Goal: Share content: Share content

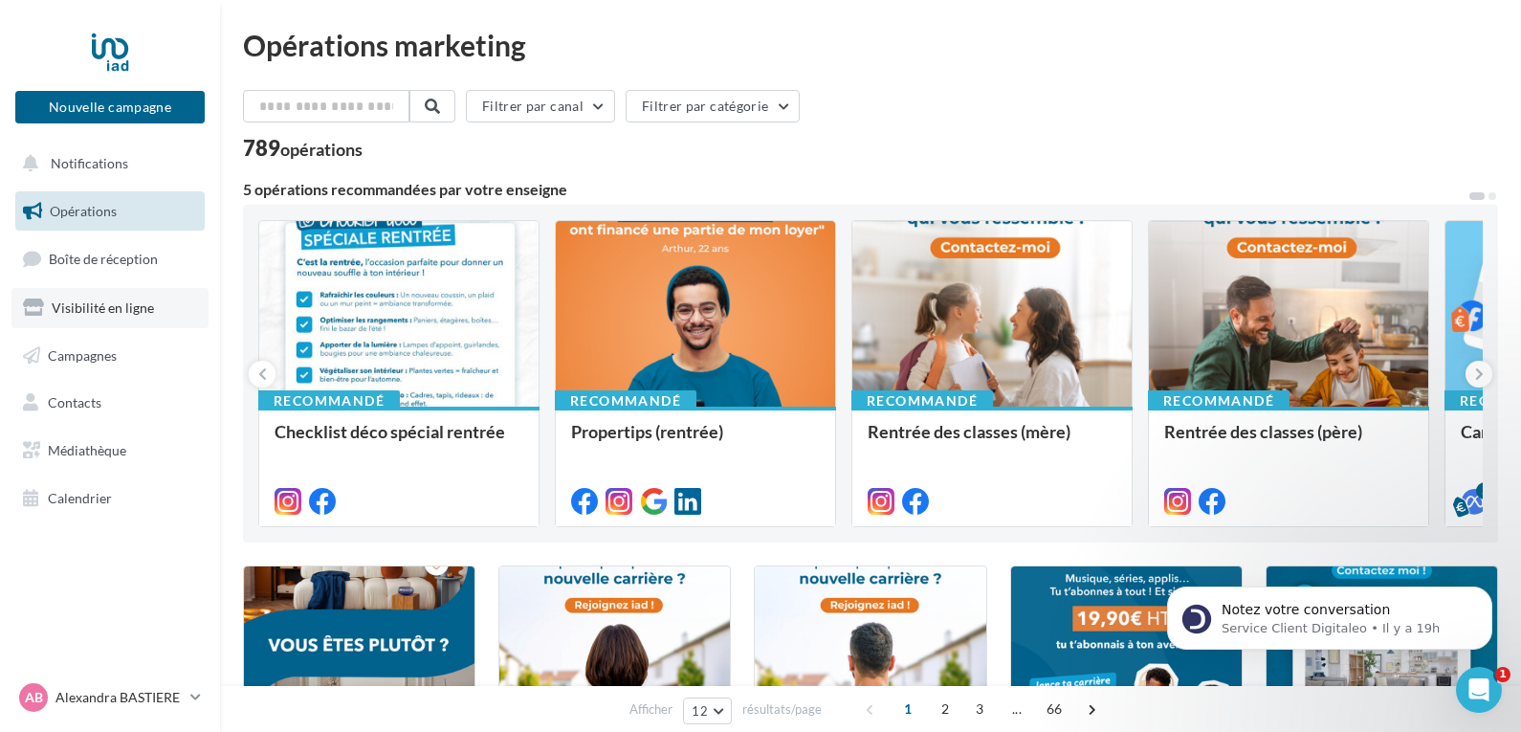
click at [102, 309] on span "Visibilité en ligne" at bounding box center [103, 307] width 102 height 16
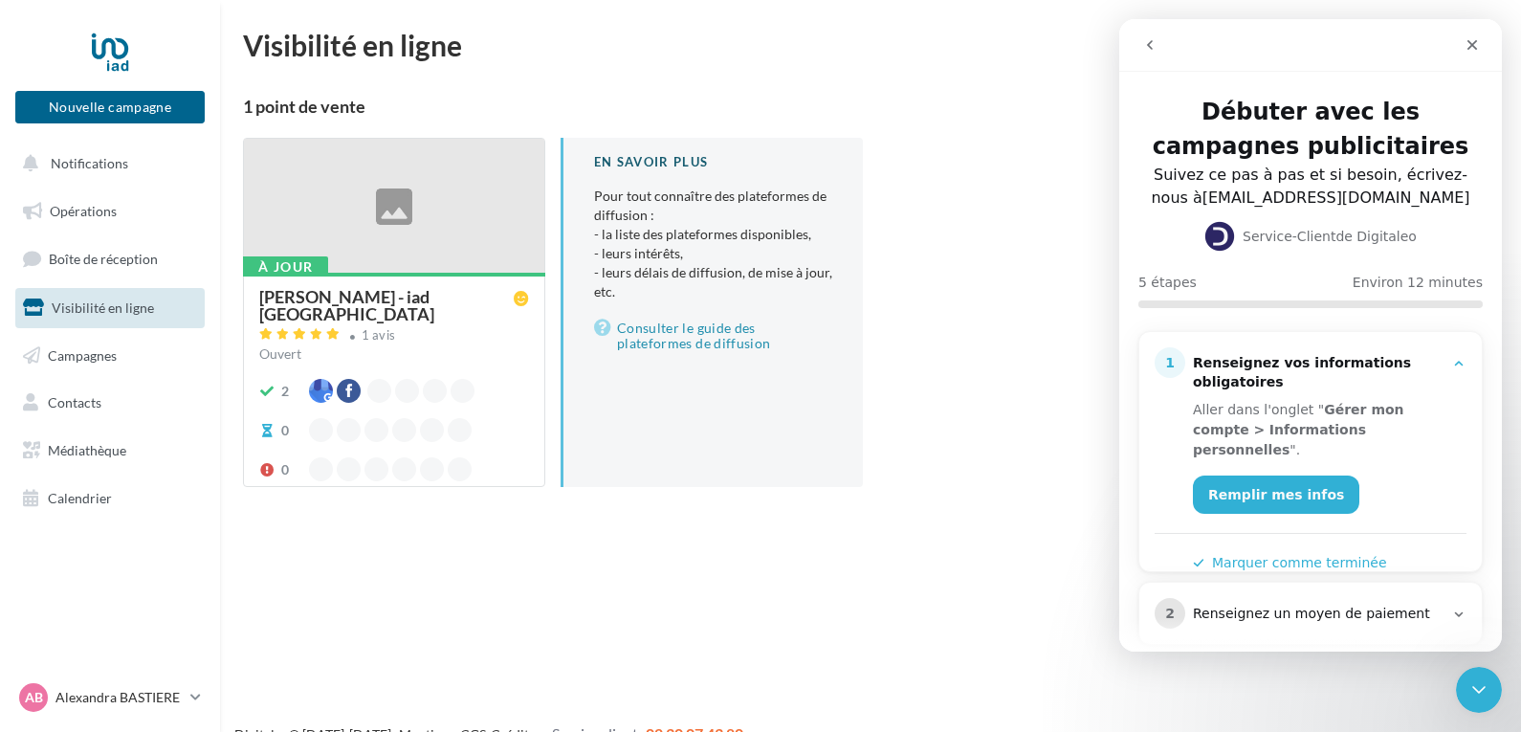
click at [381, 237] on div at bounding box center [394, 207] width 300 height 136
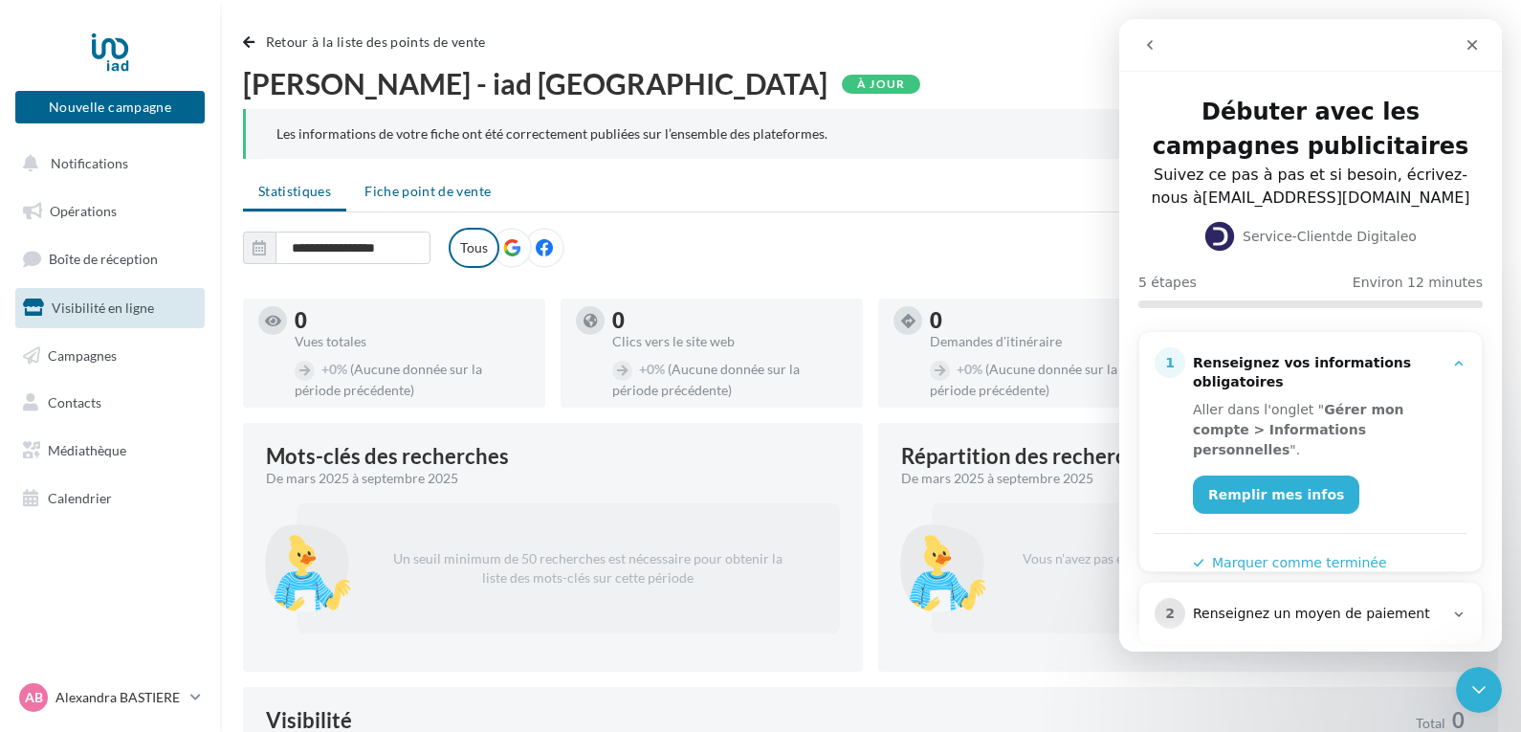
click at [436, 189] on span "Fiche point de vente" at bounding box center [427, 191] width 126 height 16
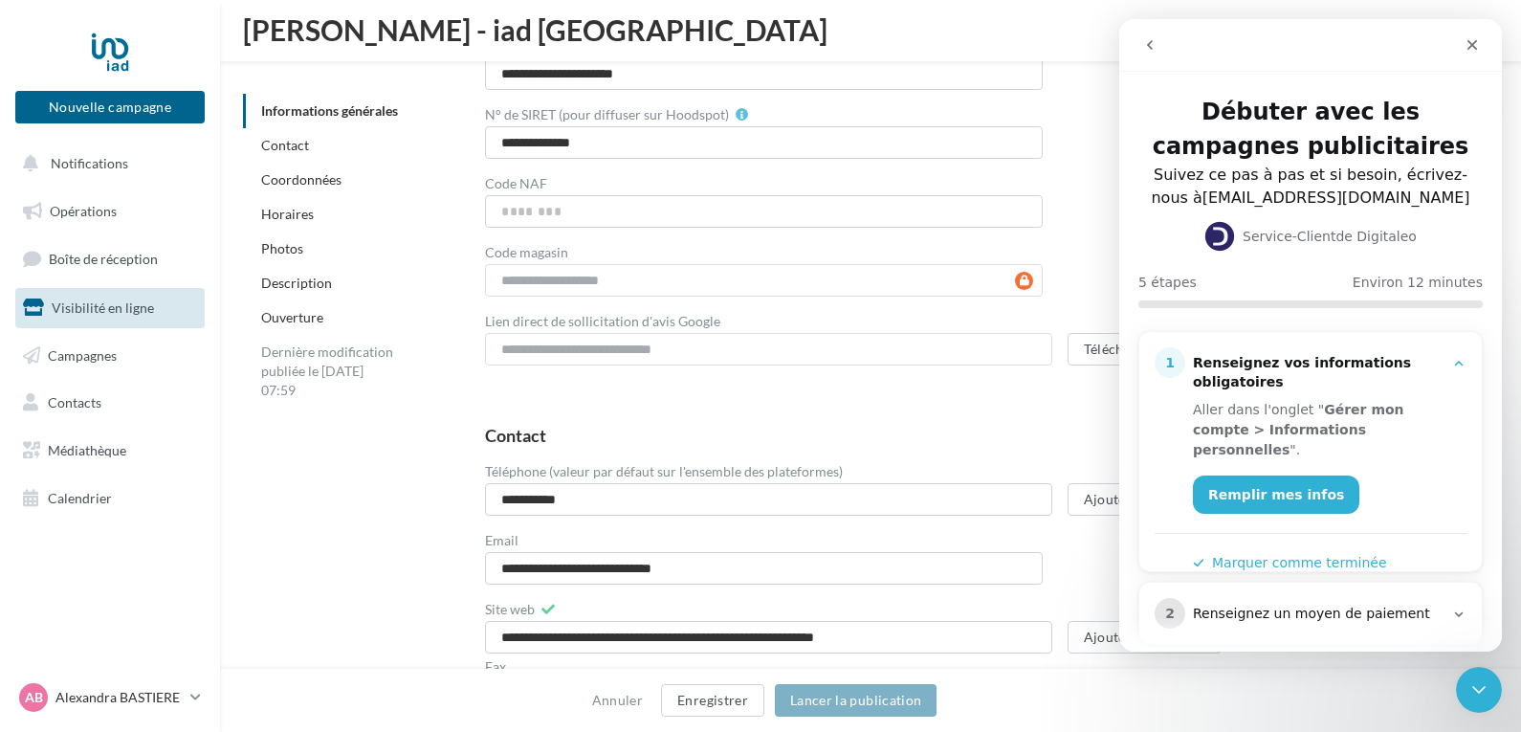
scroll to position [484, 0]
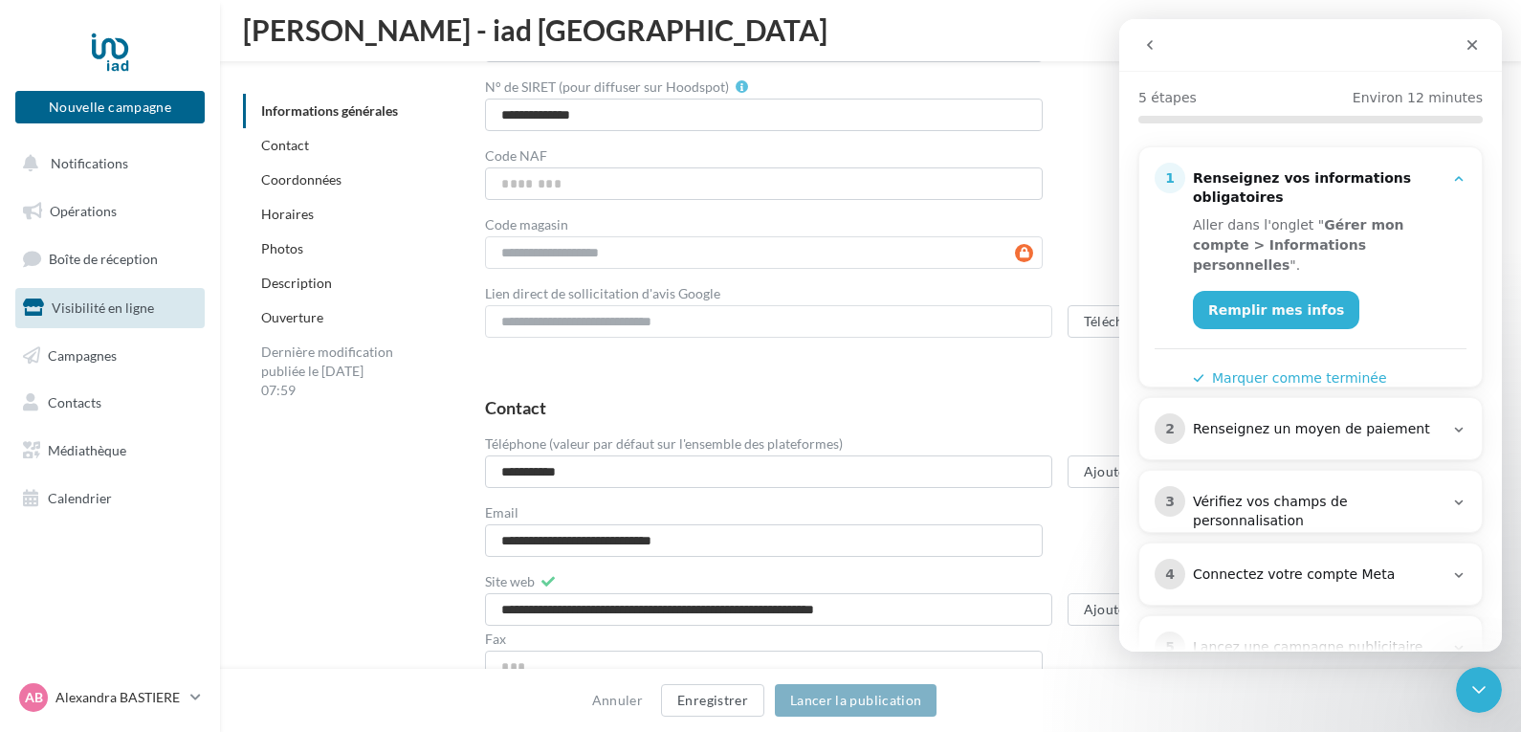
drag, startPoint x: 1497, startPoint y: 184, endPoint x: 2621, endPoint y: 340, distance: 1134.7
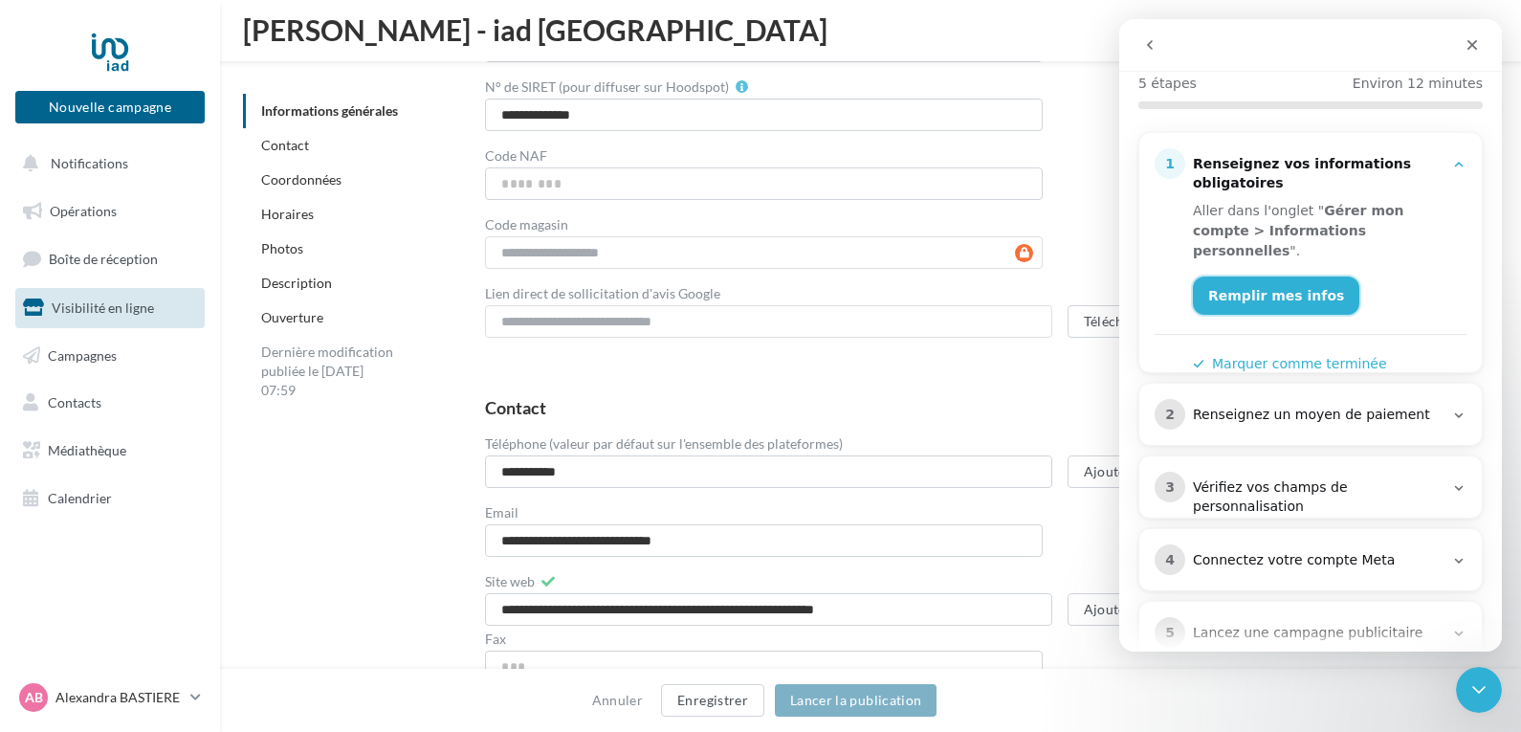
click at [1270, 276] on link "Remplir mes infos" at bounding box center [1276, 295] width 166 height 38
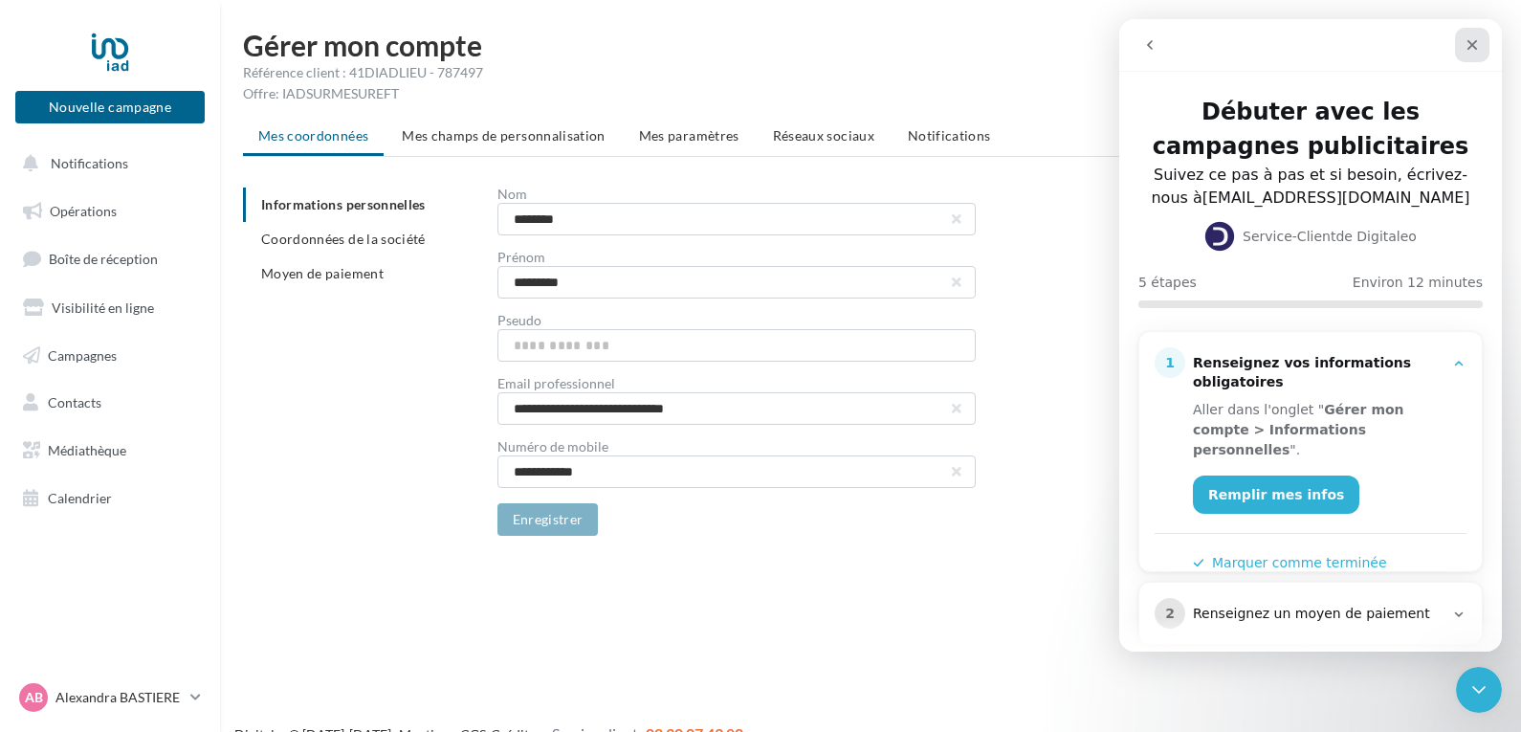
click at [1481, 35] on div "Fermer" at bounding box center [1472, 45] width 34 height 34
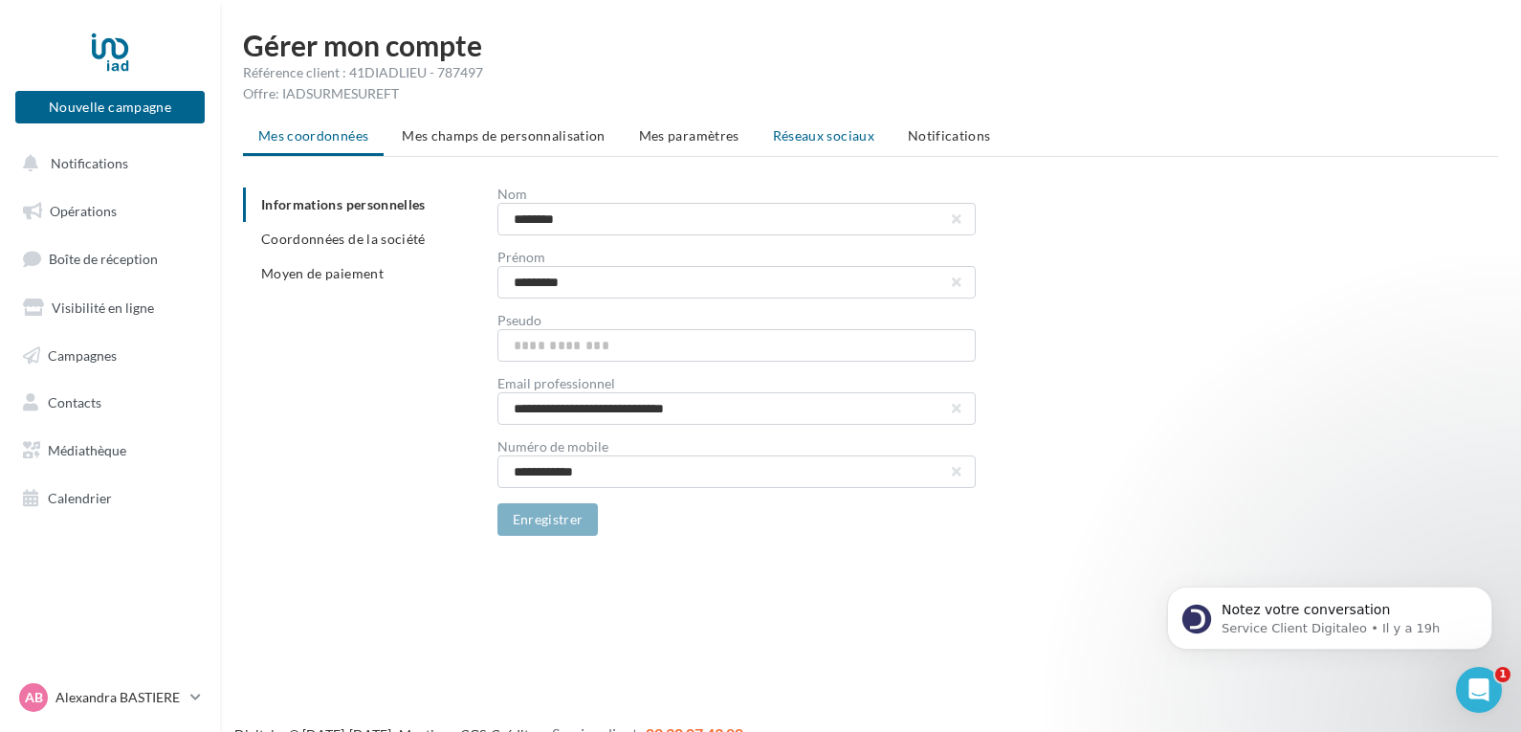
click at [811, 128] on span "Réseaux sociaux" at bounding box center [823, 135] width 101 height 16
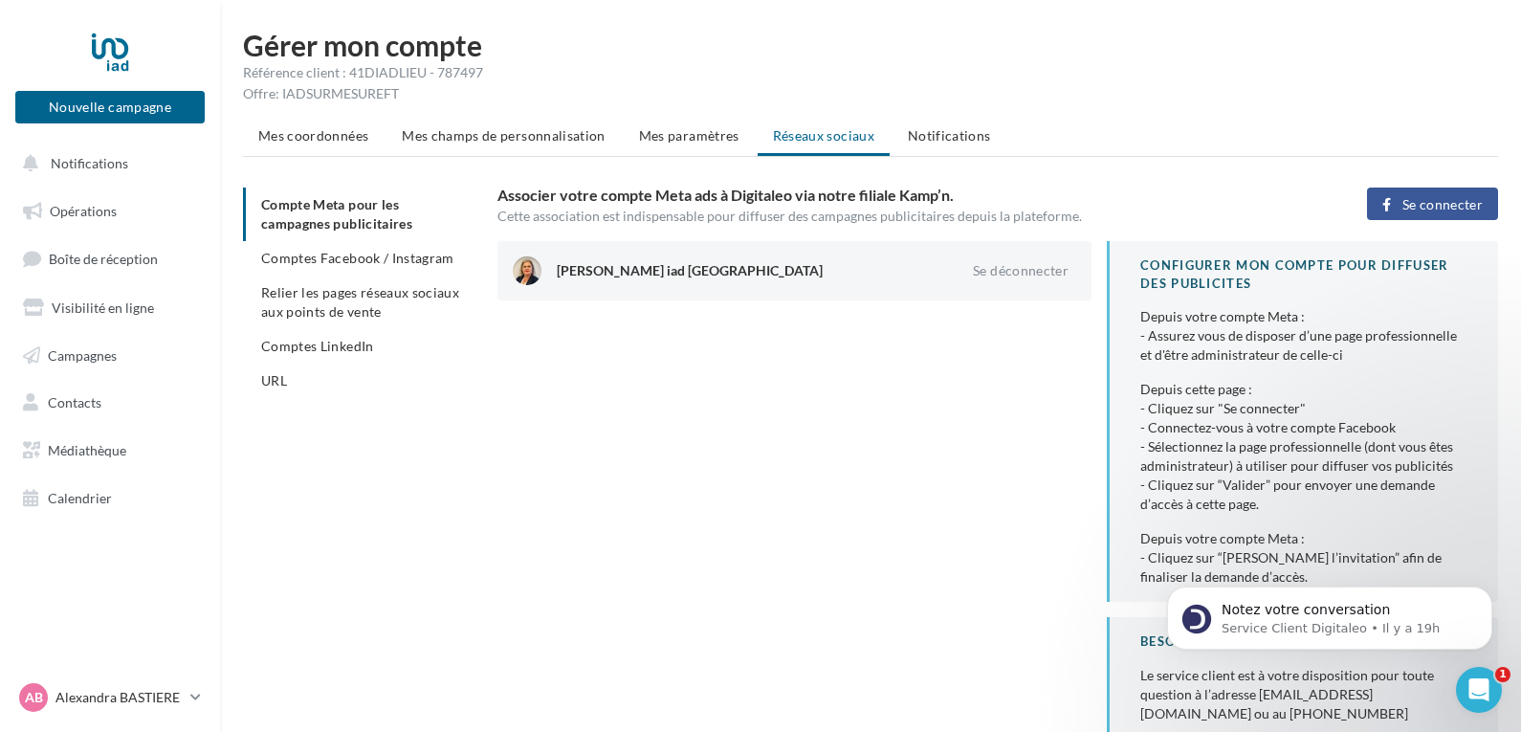
click at [518, 421] on div "Alexandra Bastiere iad France Se déconnecter CONFIGURER MON COMPTE POUR DIFFUSE…" at bounding box center [1005, 509] width 1016 height 536
click at [123, 256] on span "Boîte de réception" at bounding box center [103, 259] width 109 height 16
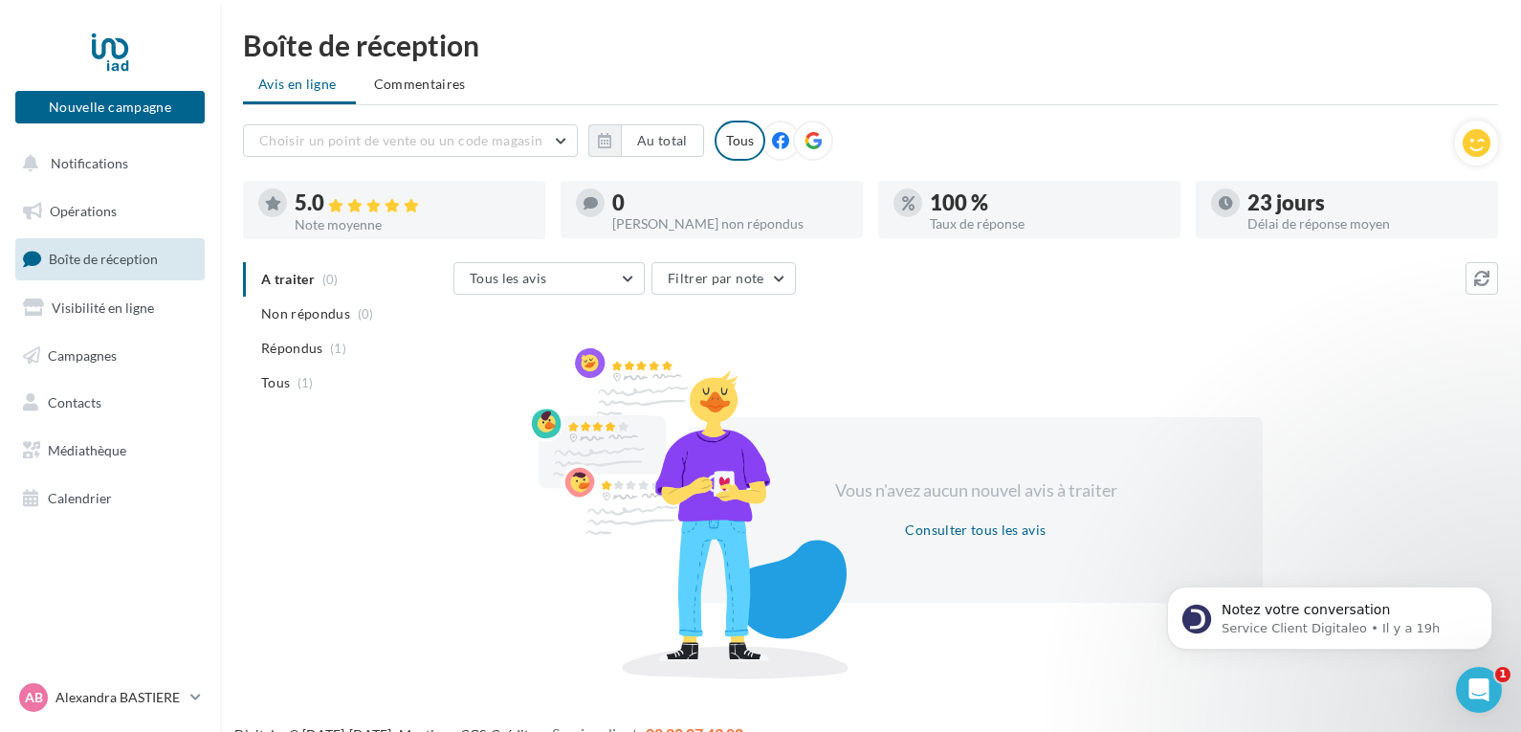
click at [115, 247] on link "Boîte de réception" at bounding box center [109, 258] width 197 height 41
click at [101, 347] on span "Campagnes" at bounding box center [82, 354] width 69 height 16
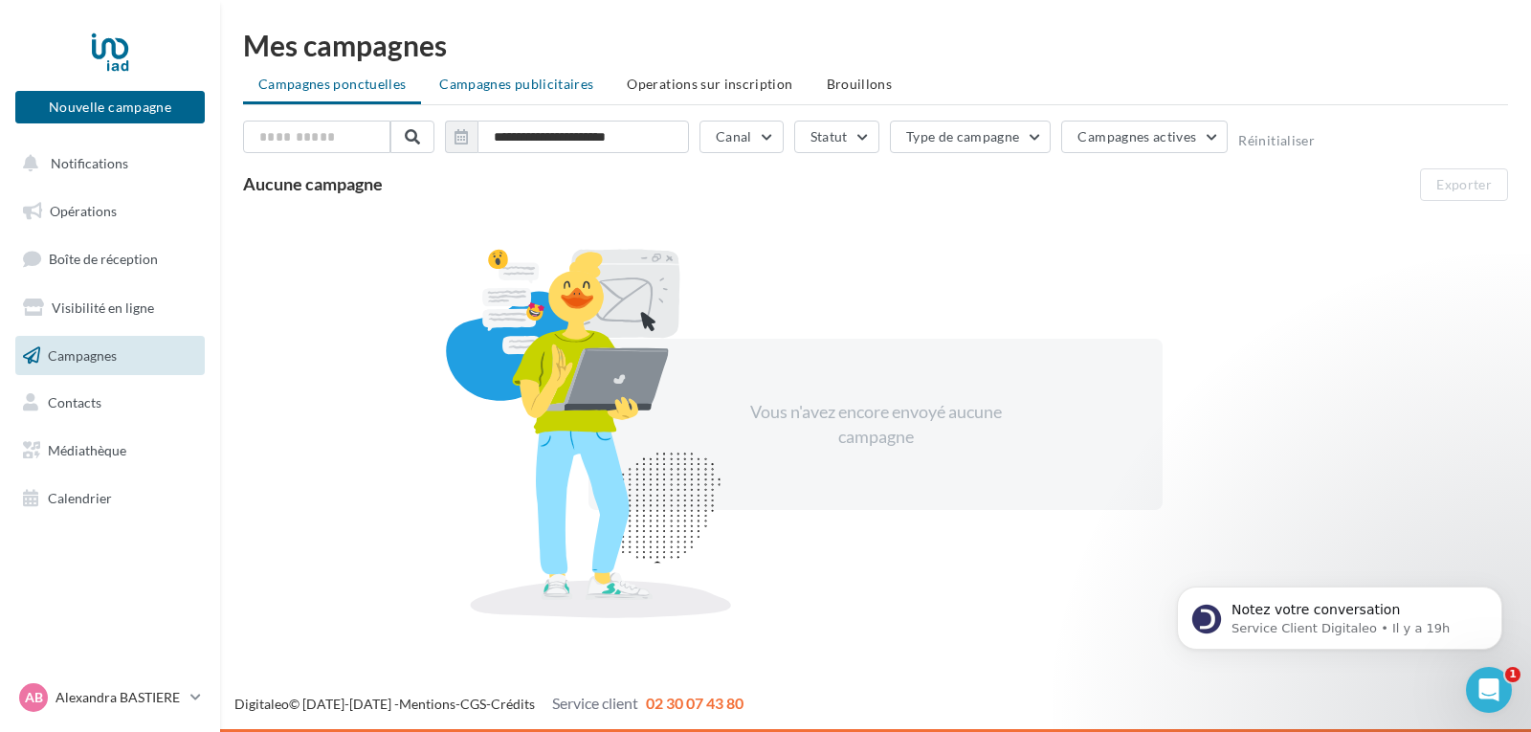
click at [519, 75] on li "Campagnes publicitaires" at bounding box center [516, 84] width 185 height 34
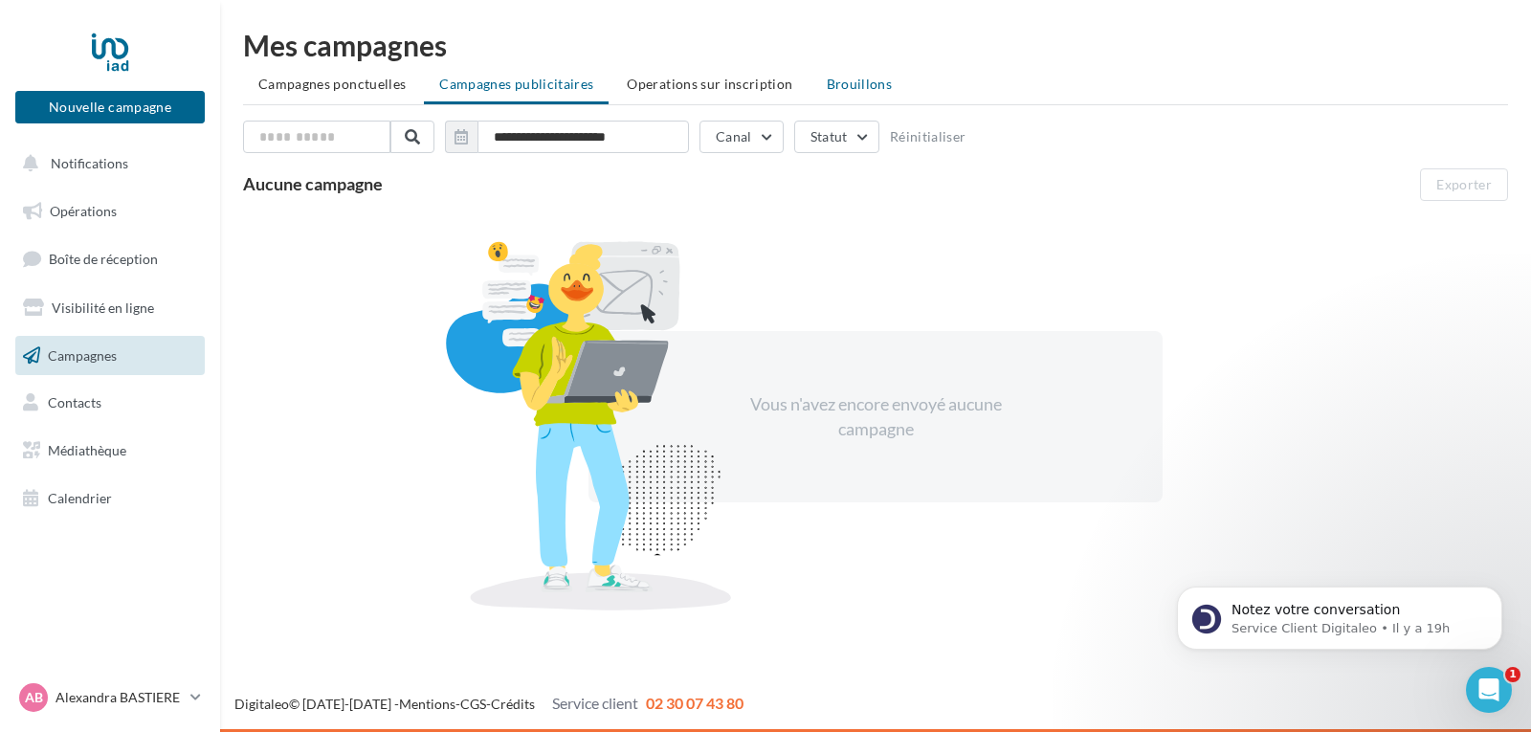
click at [848, 79] on span "Brouillons" at bounding box center [859, 84] width 66 height 16
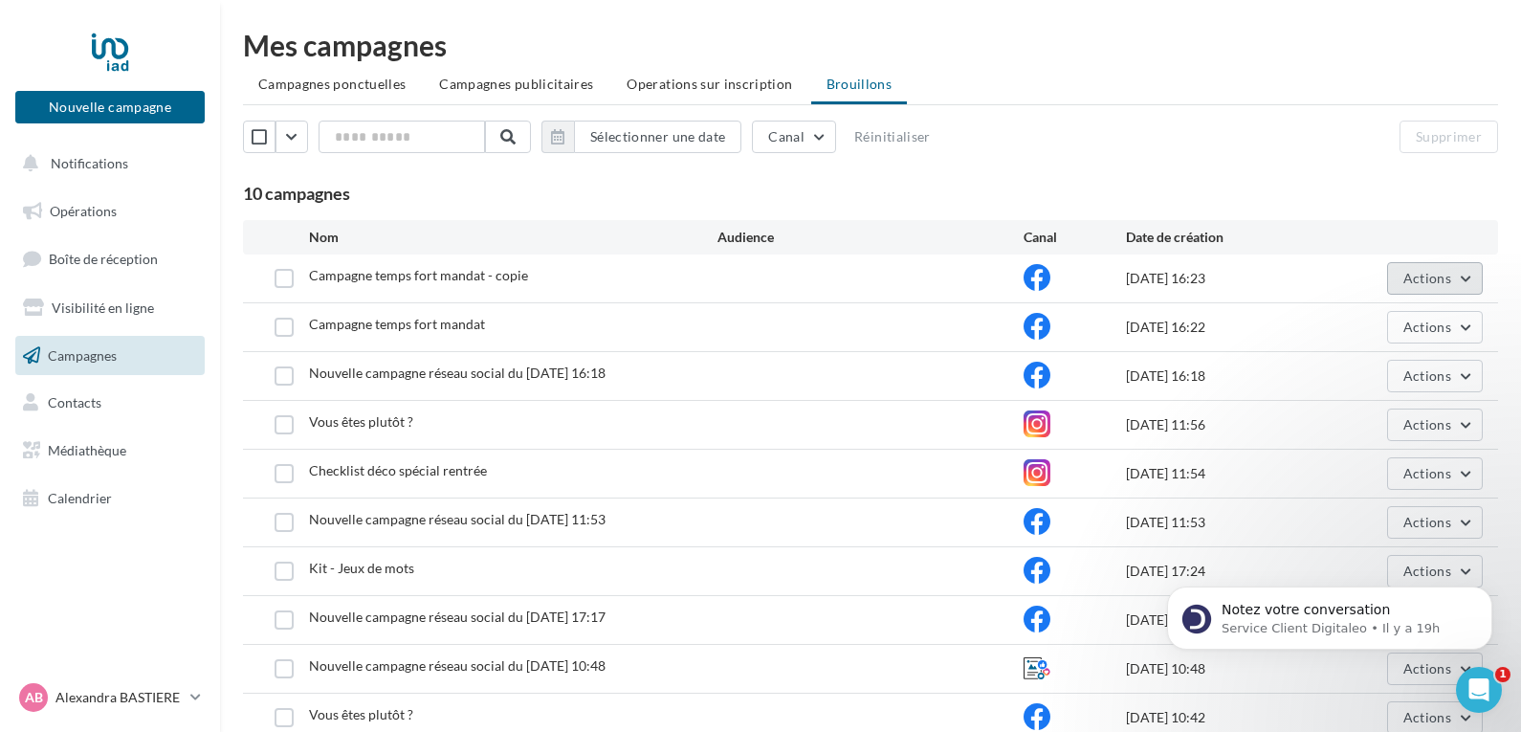
click at [1448, 275] on span "Actions" at bounding box center [1427, 278] width 48 height 16
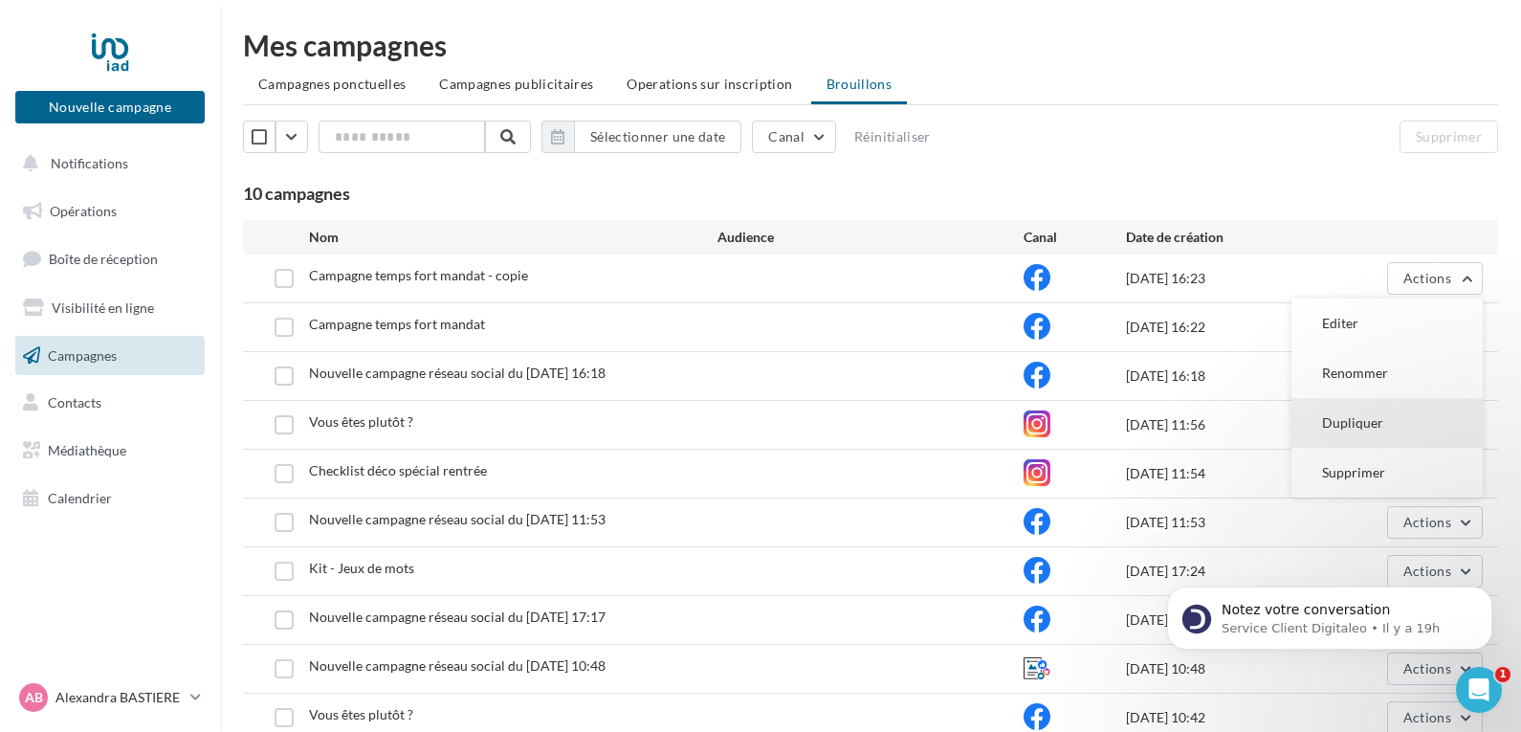
click at [1389, 421] on button "Dupliquer" at bounding box center [1386, 423] width 191 height 50
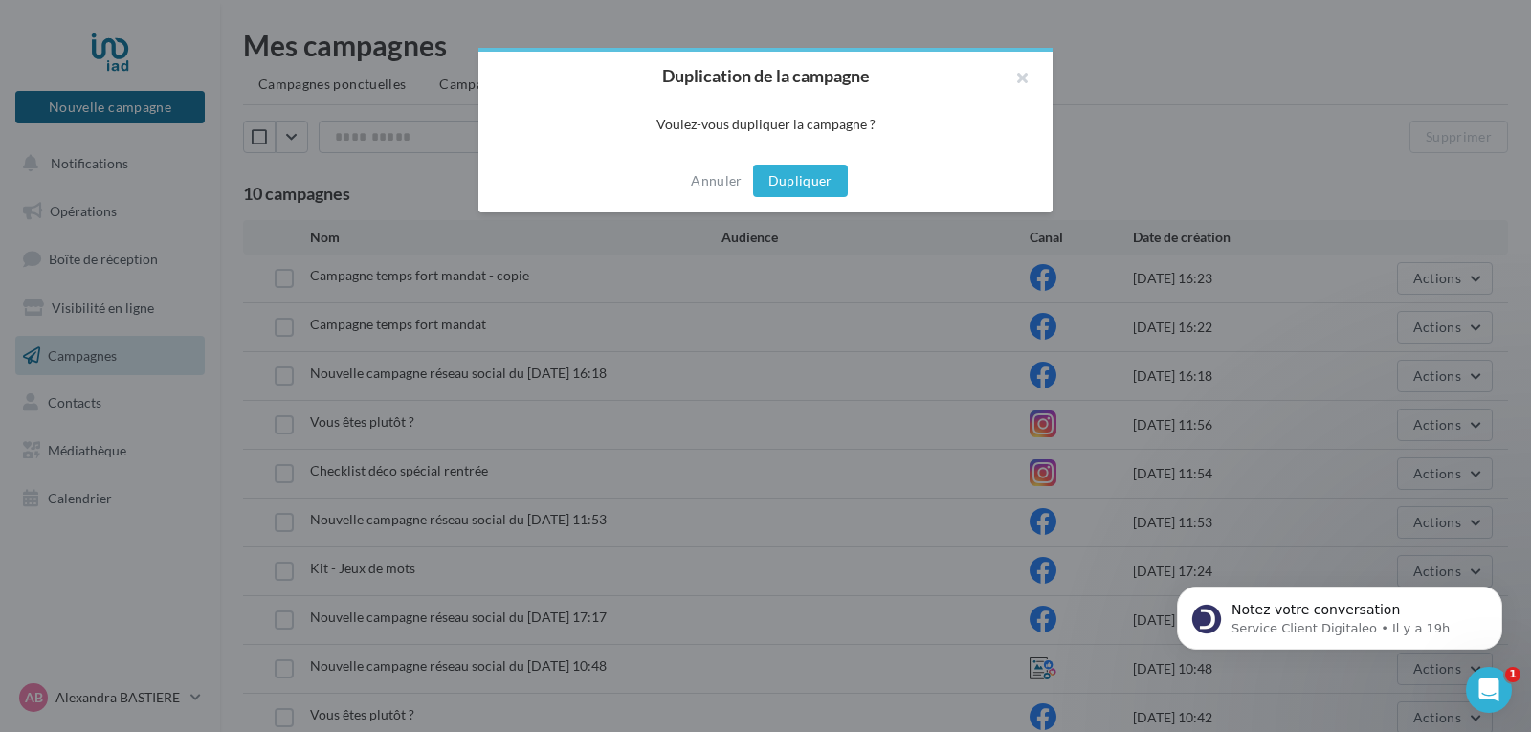
click at [826, 175] on button "Dupliquer" at bounding box center [800, 181] width 95 height 33
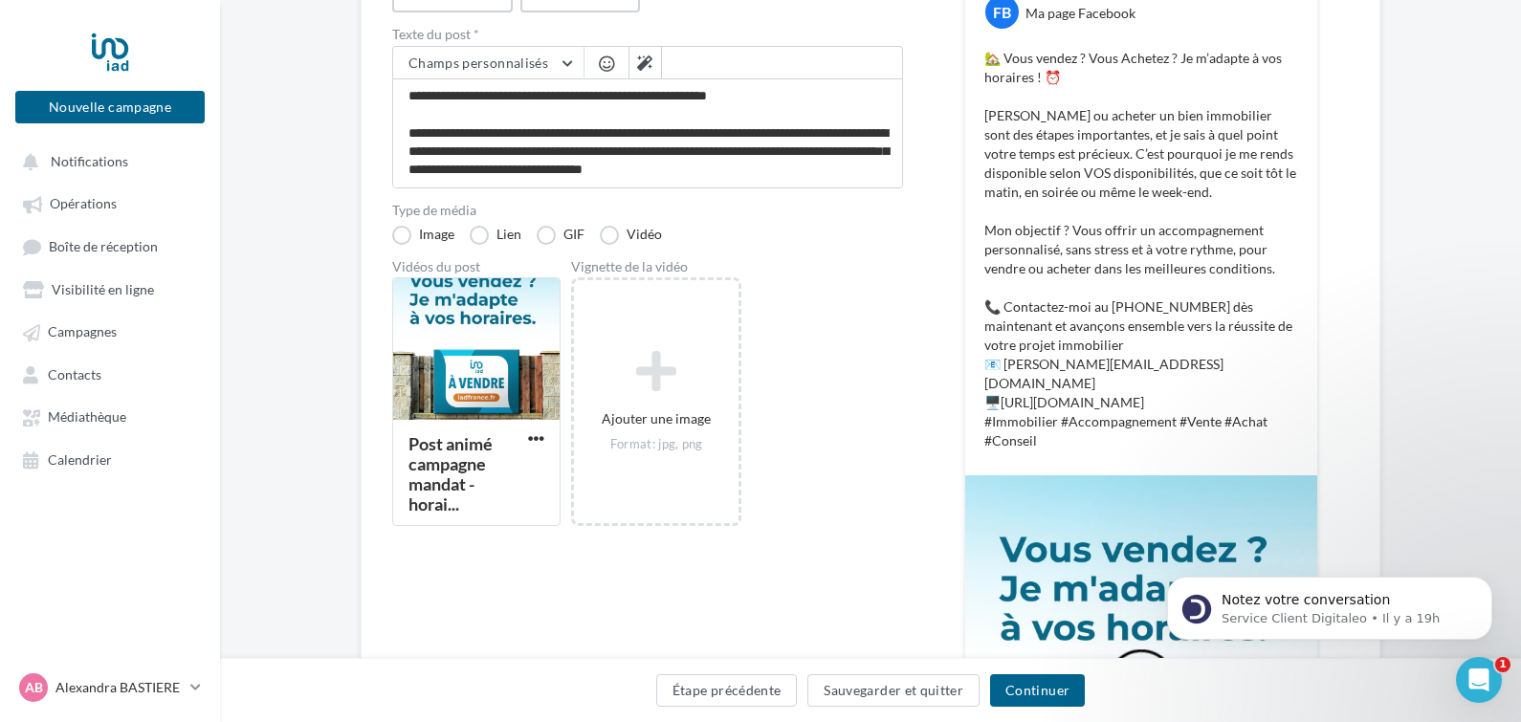
scroll to position [297, 0]
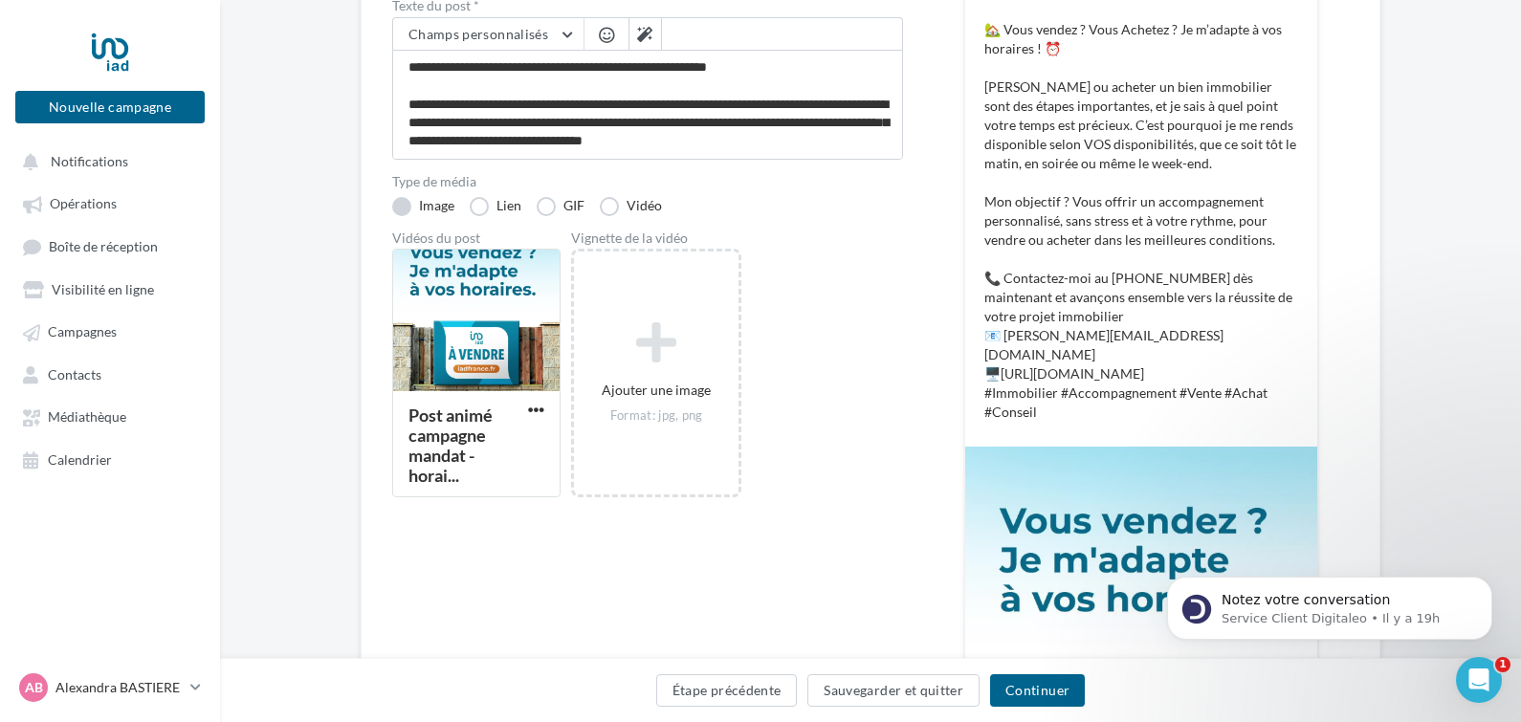
click at [405, 203] on label "Image" at bounding box center [423, 206] width 62 height 19
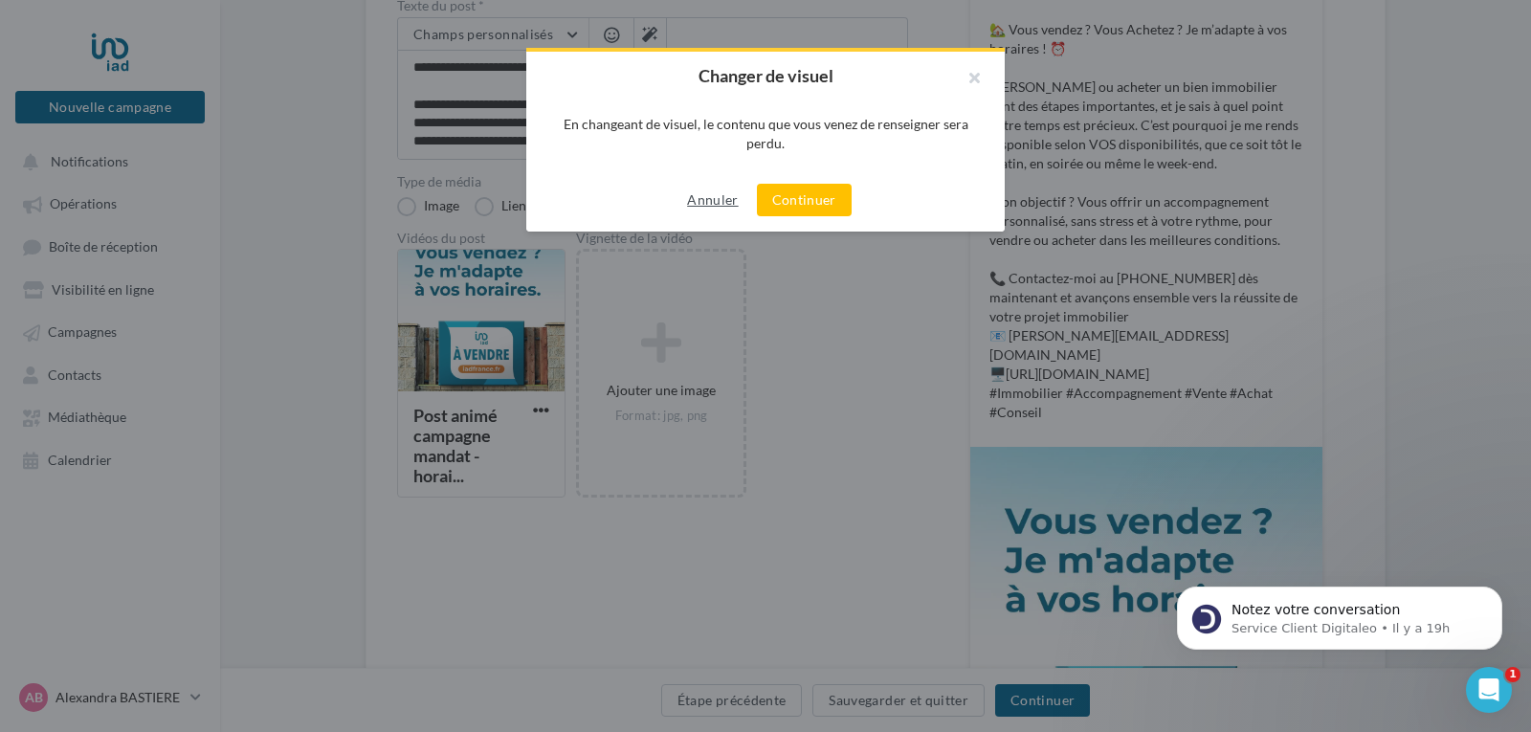
click at [708, 199] on button "Annuler" at bounding box center [712, 199] width 66 height 23
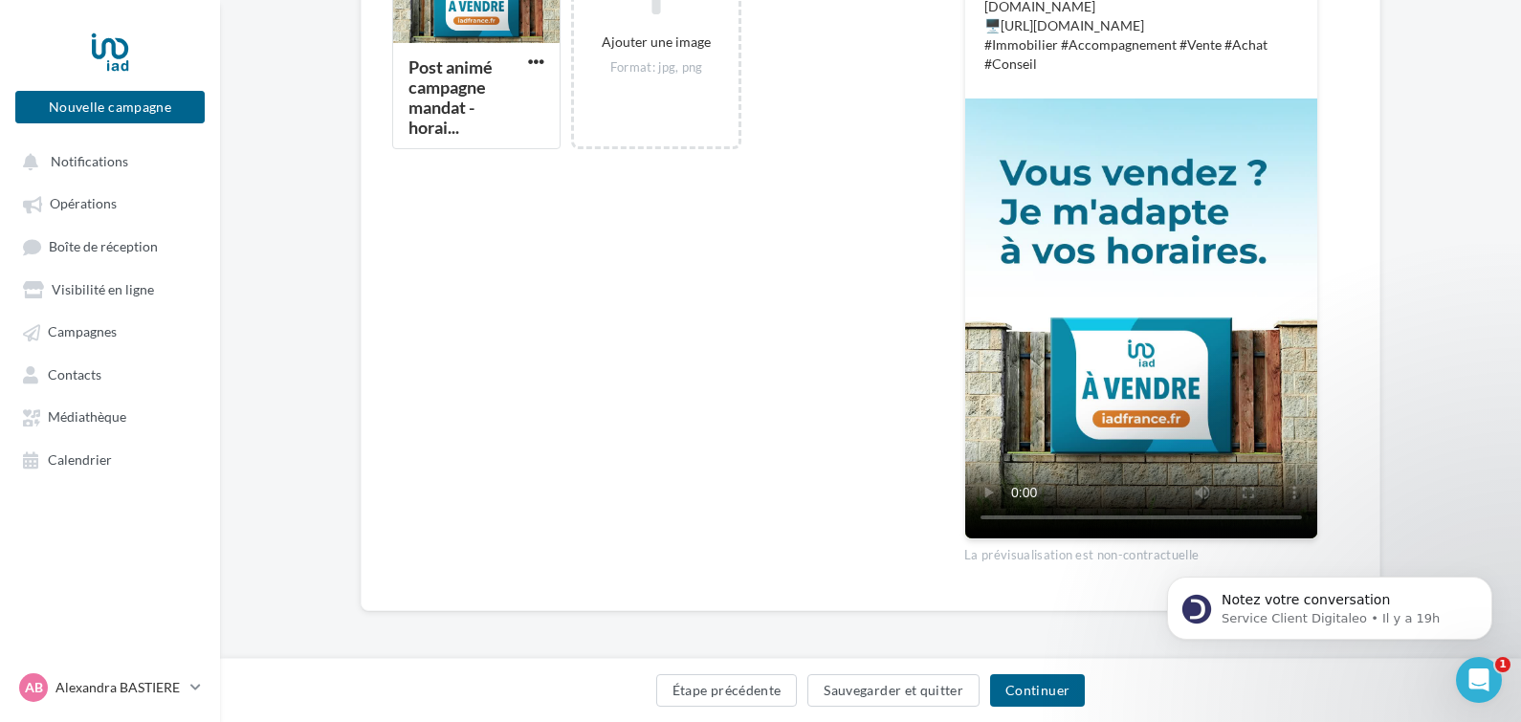
scroll to position [647, 0]
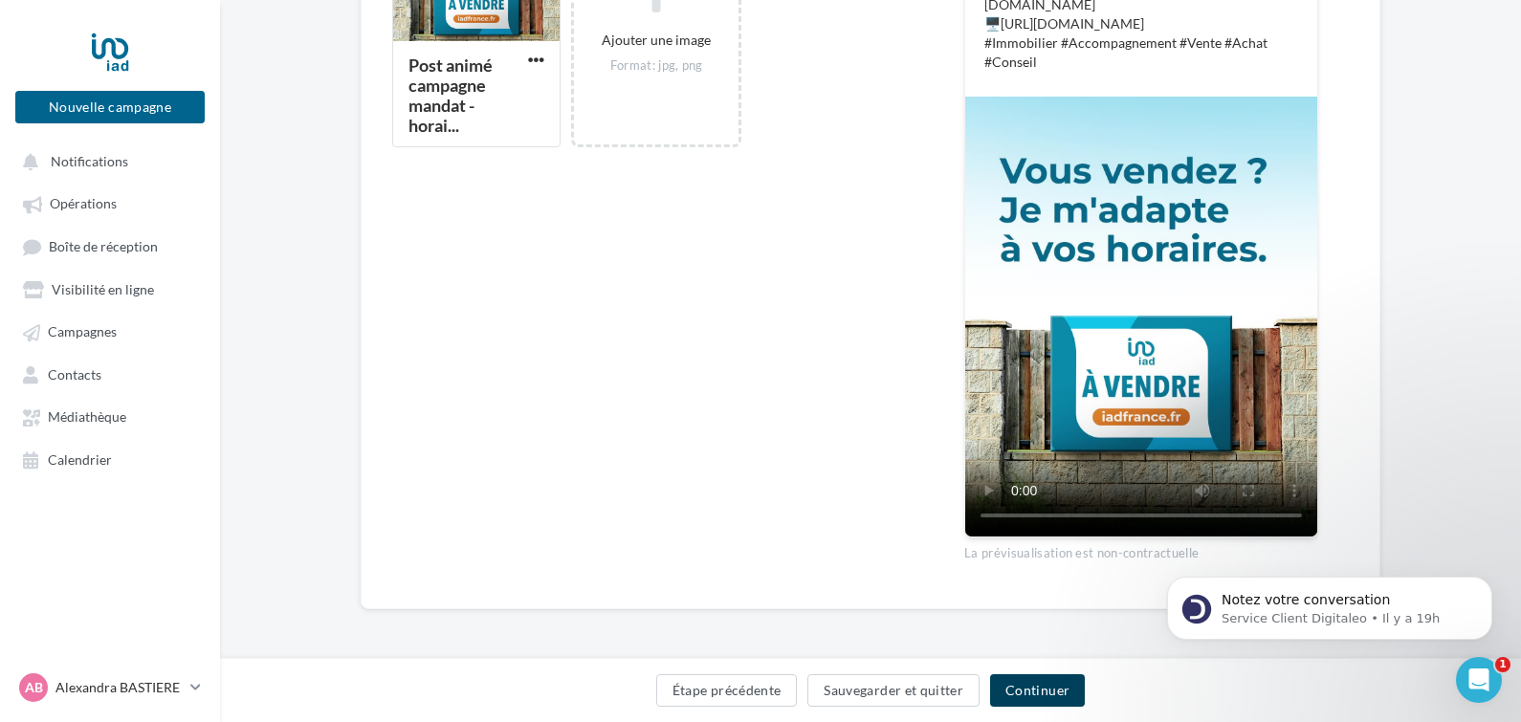
click at [1055, 690] on button "Continuer" at bounding box center [1037, 690] width 95 height 33
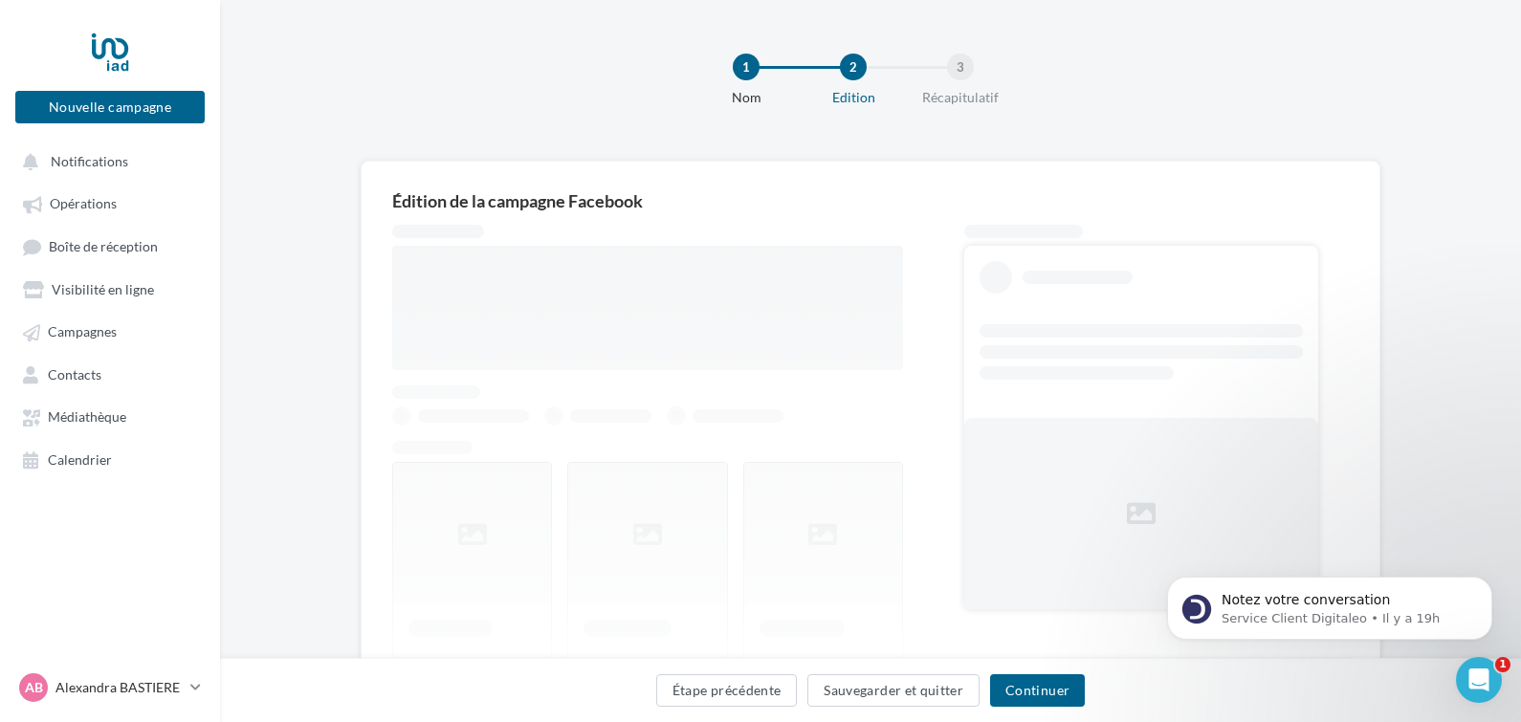
scroll to position [133, 0]
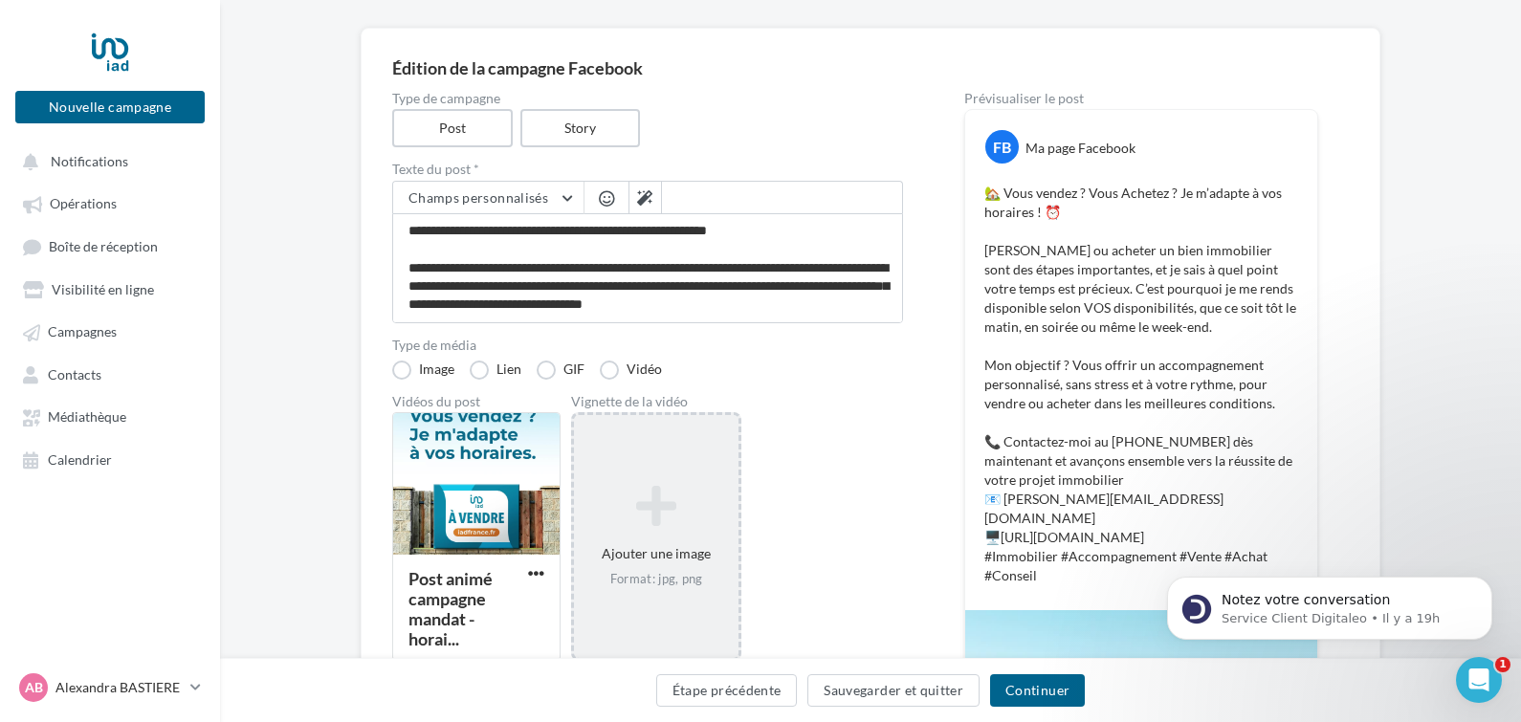
click at [653, 467] on div "Ajouter une image Format: jpg, png" at bounding box center [656, 536] width 170 height 249
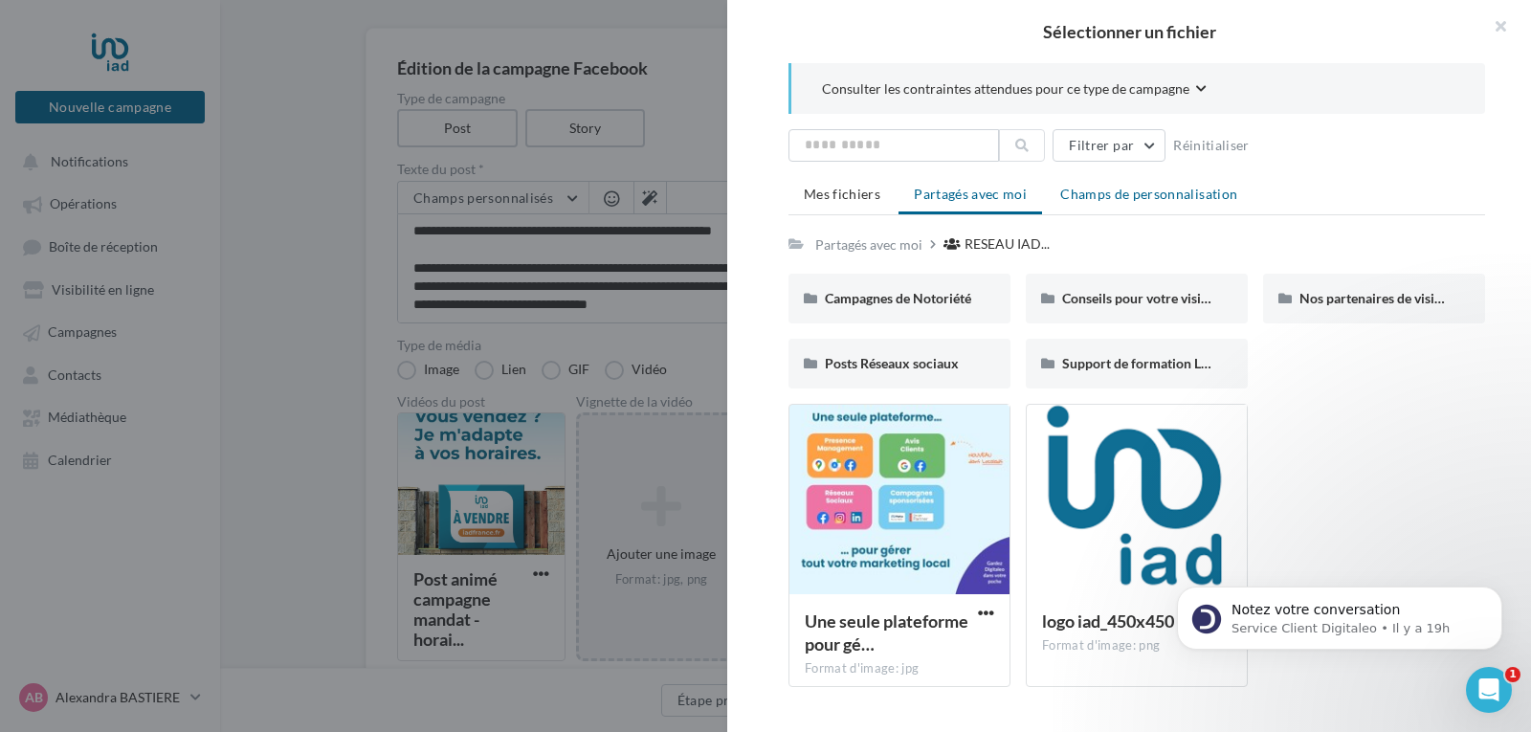
click at [1128, 194] on span "Champs de personnalisation" at bounding box center [1148, 194] width 177 height 16
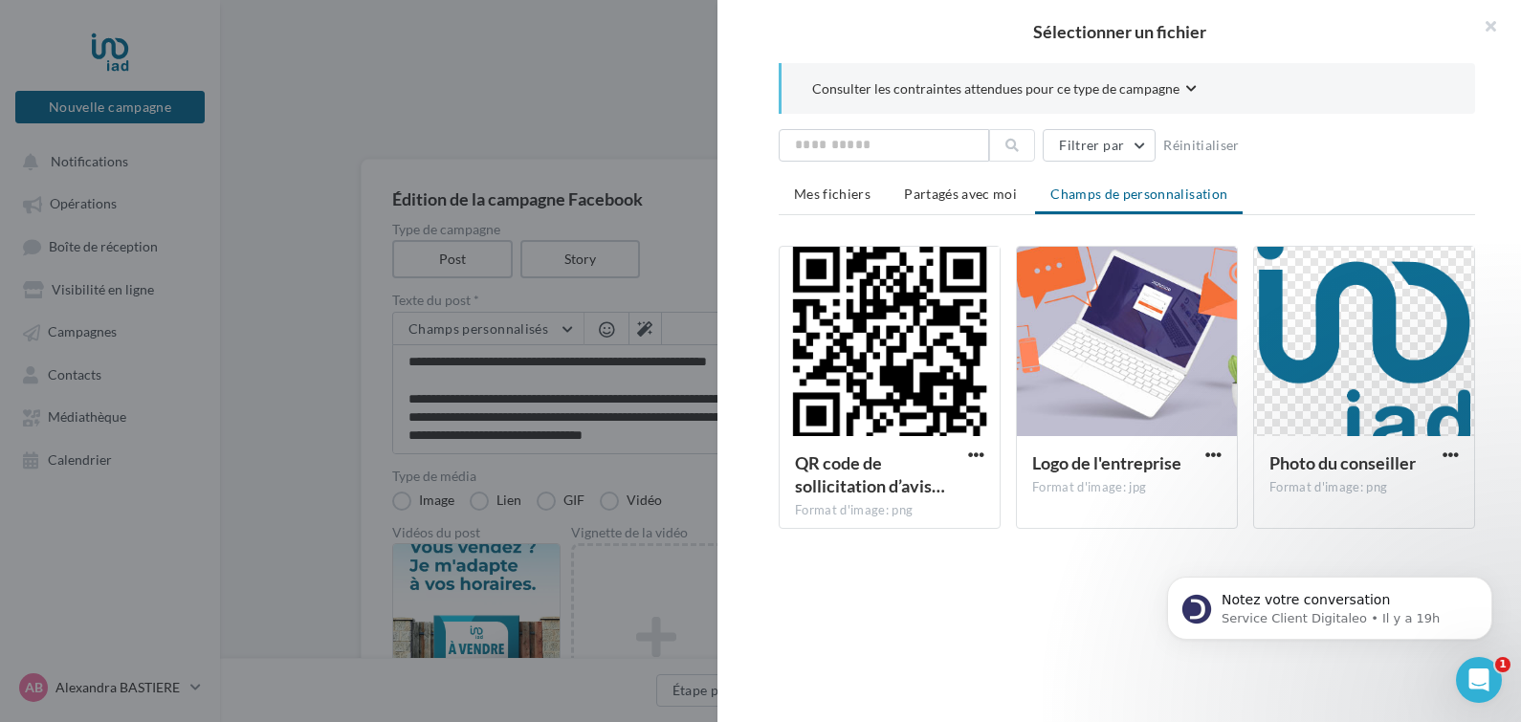
scroll to position [0, 0]
click at [828, 191] on span "Mes fichiers" at bounding box center [832, 194] width 77 height 16
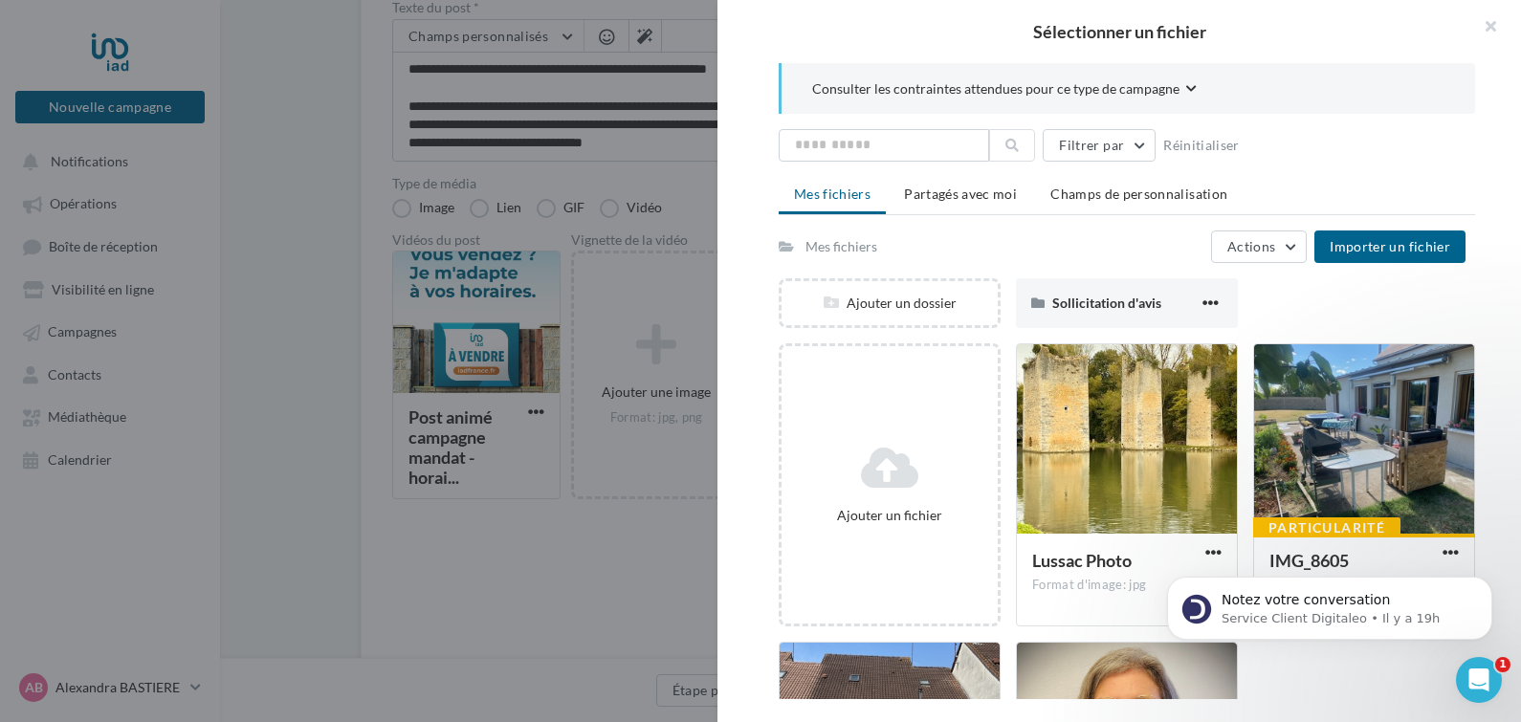
scroll to position [300, 0]
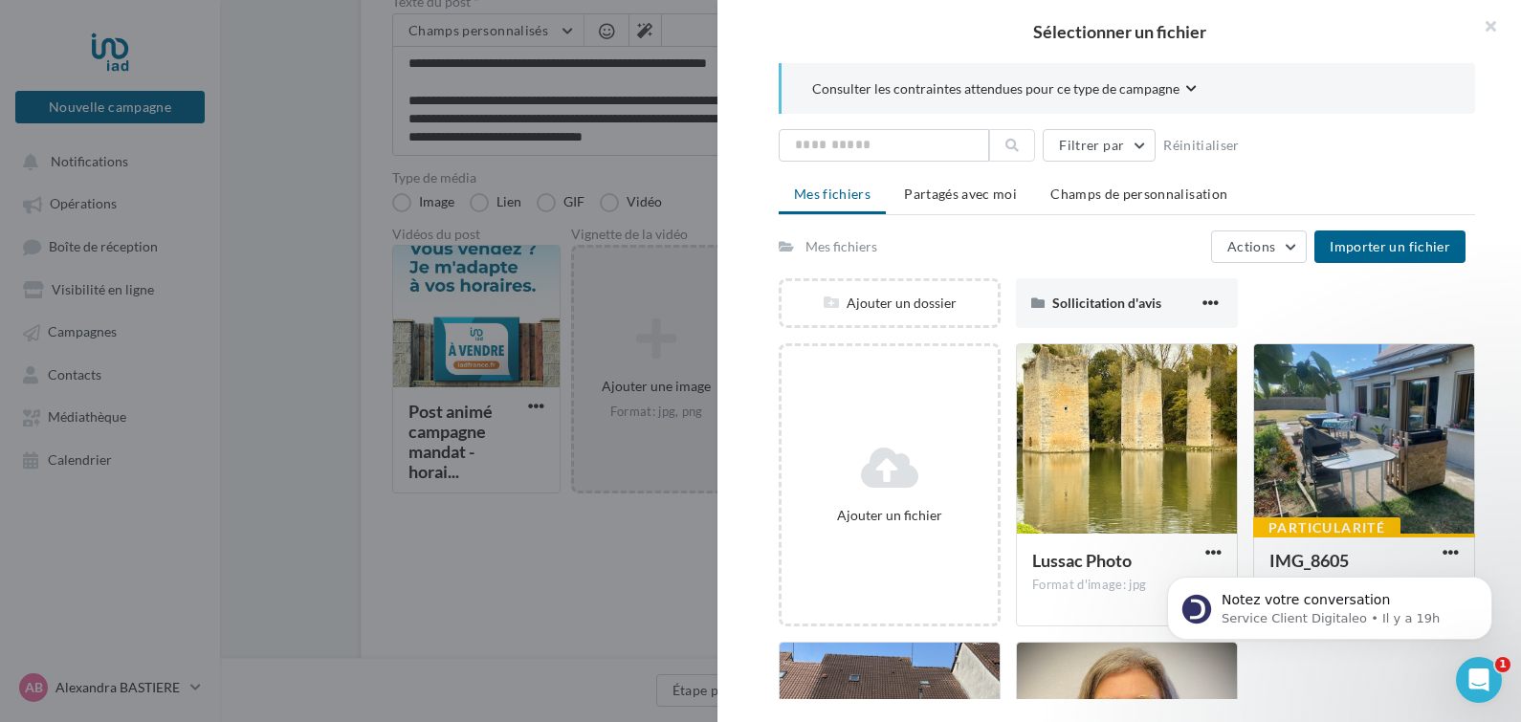
drag, startPoint x: 1482, startPoint y: 376, endPoint x: 1504, endPoint y: 475, distance: 101.9
click at [1504, 475] on div "Consulter les contraintes attendues pour ce type de campagne Filtrer par Réinit…" at bounding box center [1126, 381] width 819 height 636
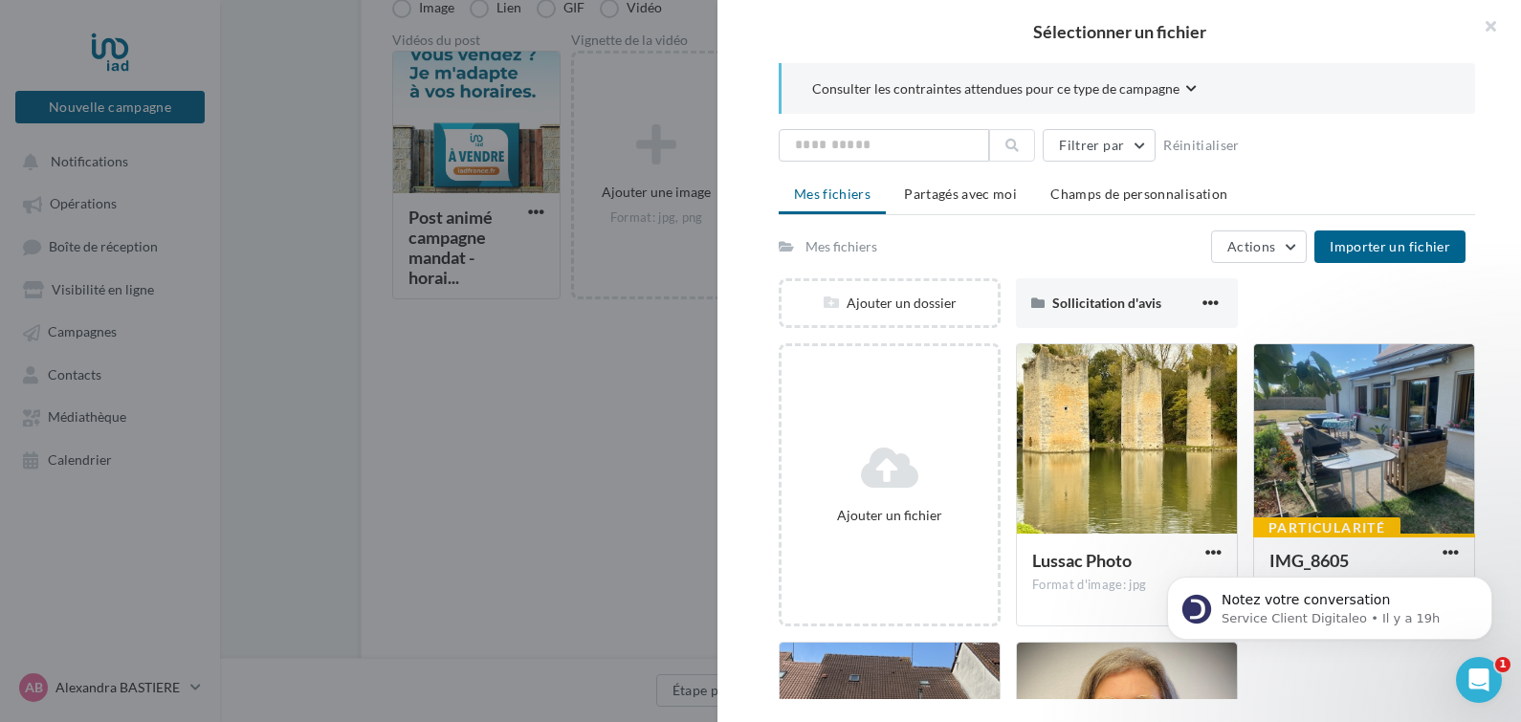
scroll to position [487, 0]
click at [1487, 551] on body "Notez votre conversation Service Client Digitaleo • Il y a 19h" at bounding box center [1329, 603] width 367 height 119
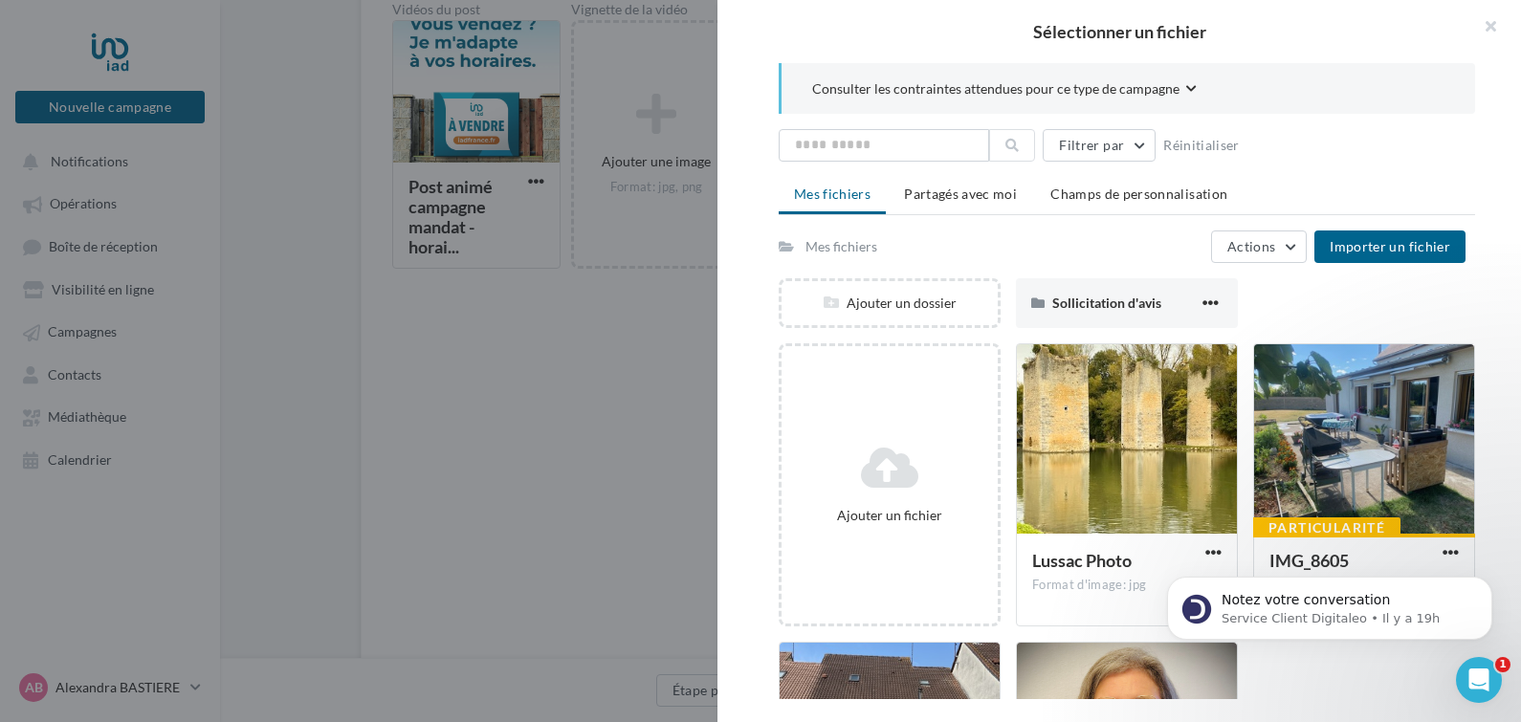
scroll to position [563, 0]
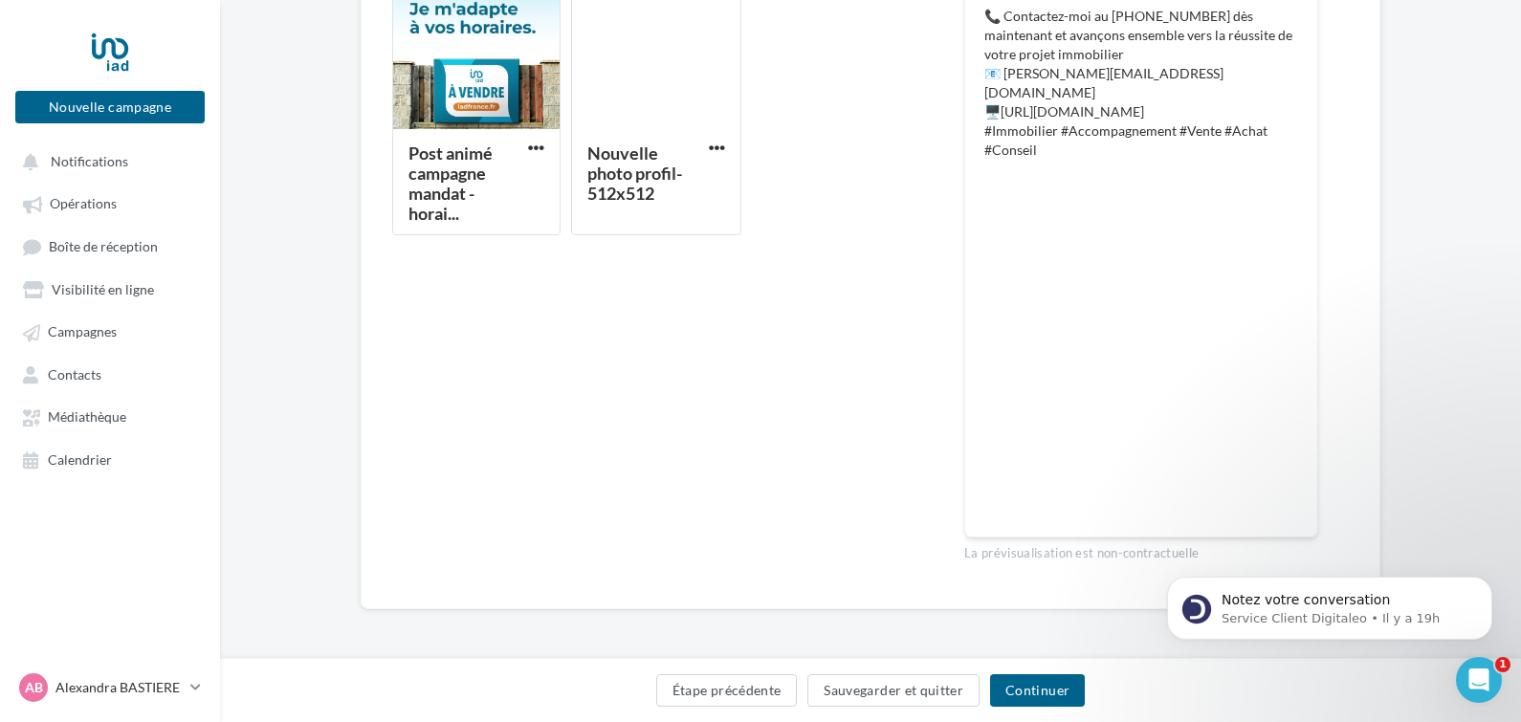
scroll to position [559, 0]
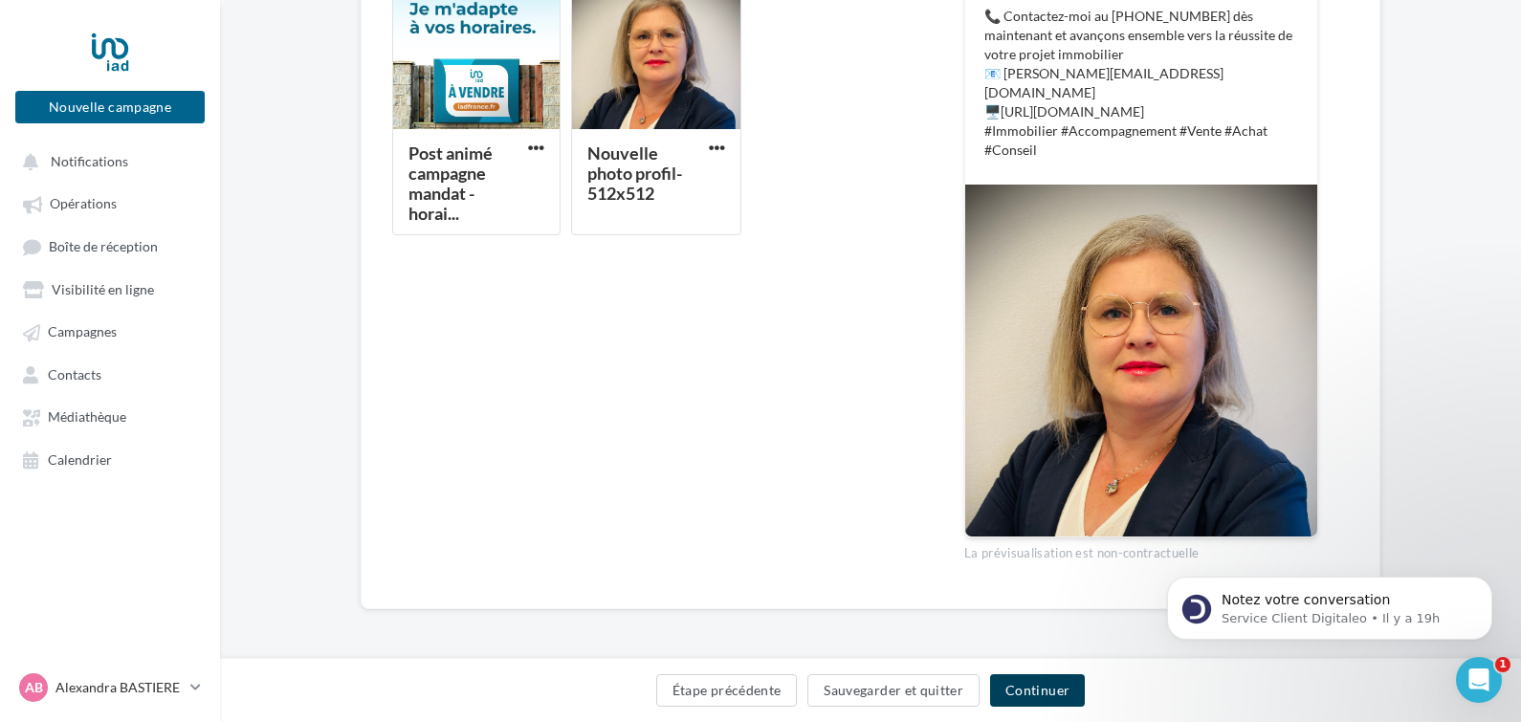
click at [1020, 686] on button "Continuer" at bounding box center [1037, 690] width 95 height 33
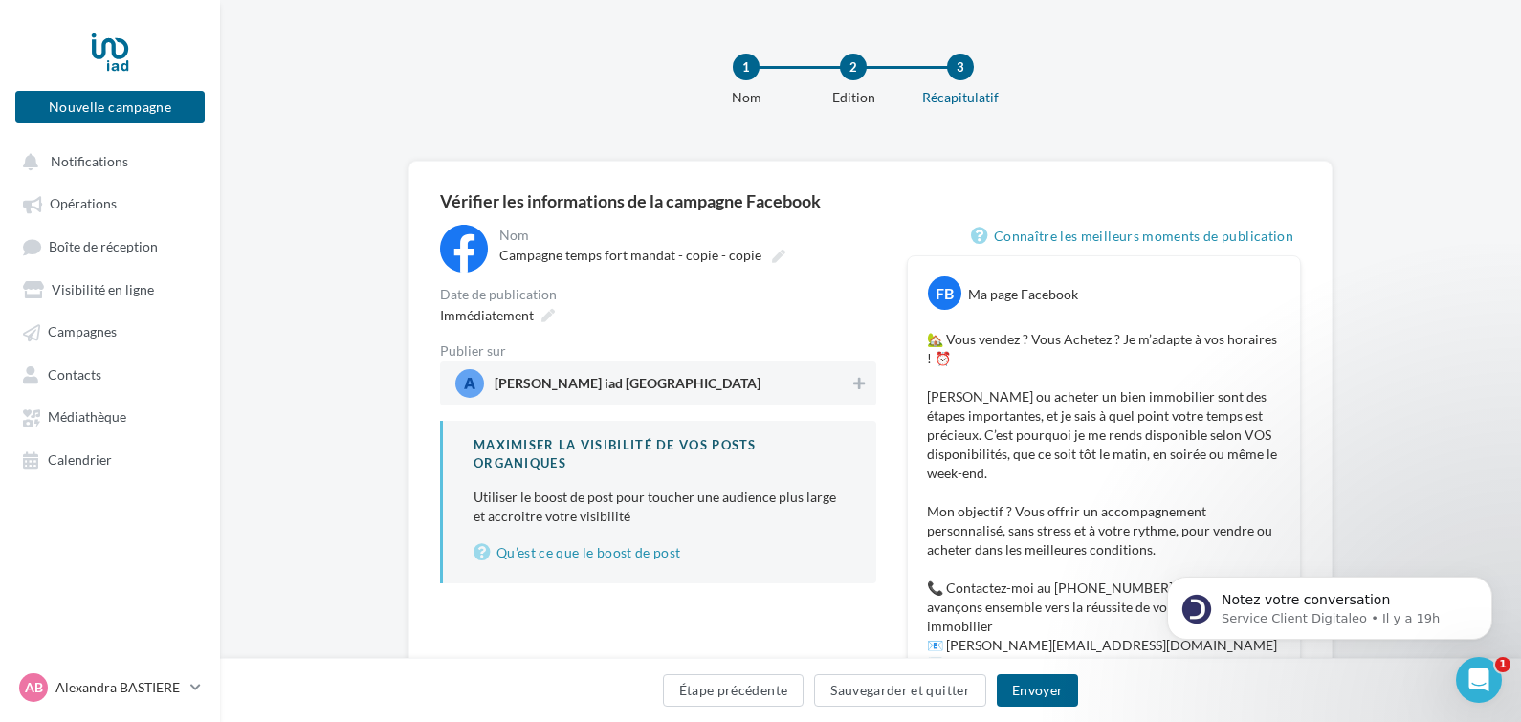
scroll to position [133, 0]
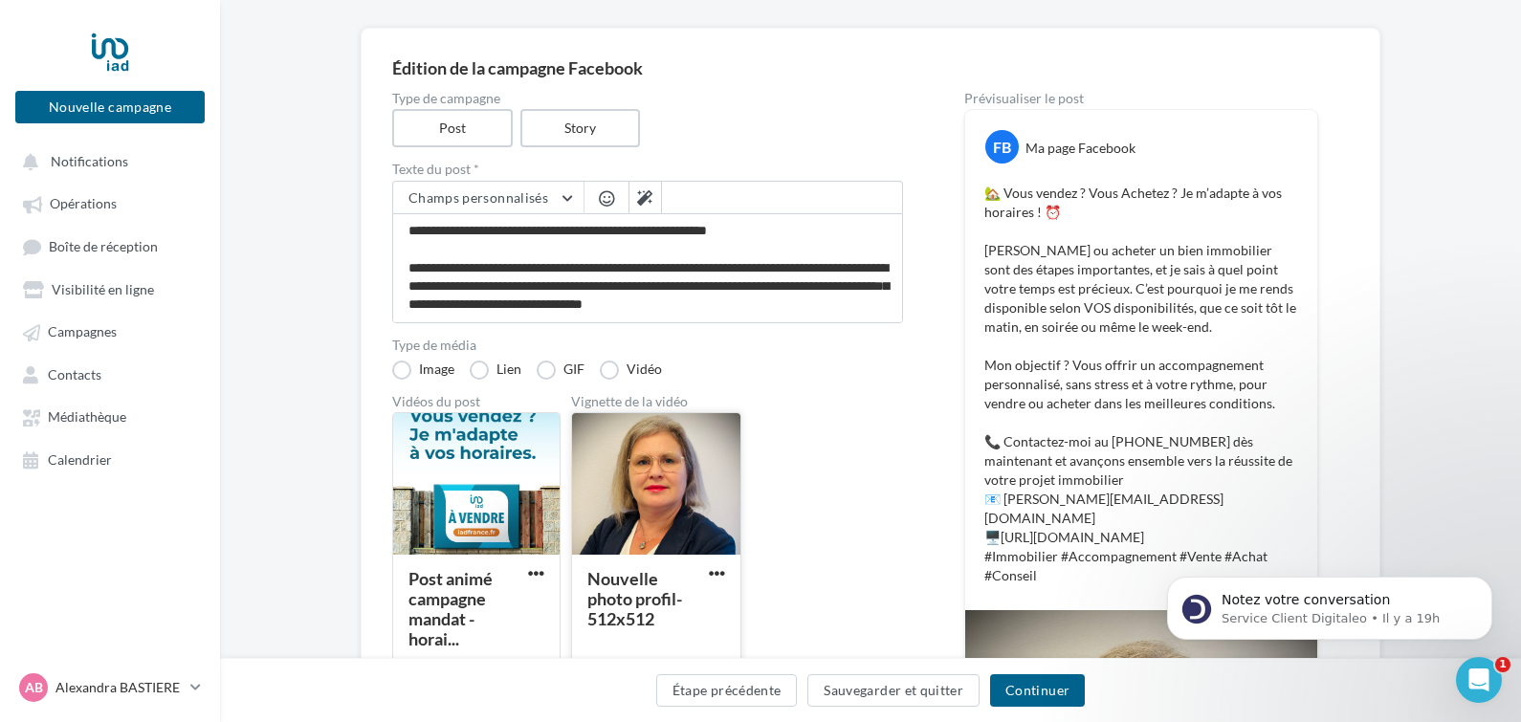
click at [719, 564] on div at bounding box center [717, 573] width 24 height 19
click at [716, 571] on span "button" at bounding box center [717, 573] width 16 height 16
click at [763, 654] on button "Supprimer" at bounding box center [800, 662] width 191 height 50
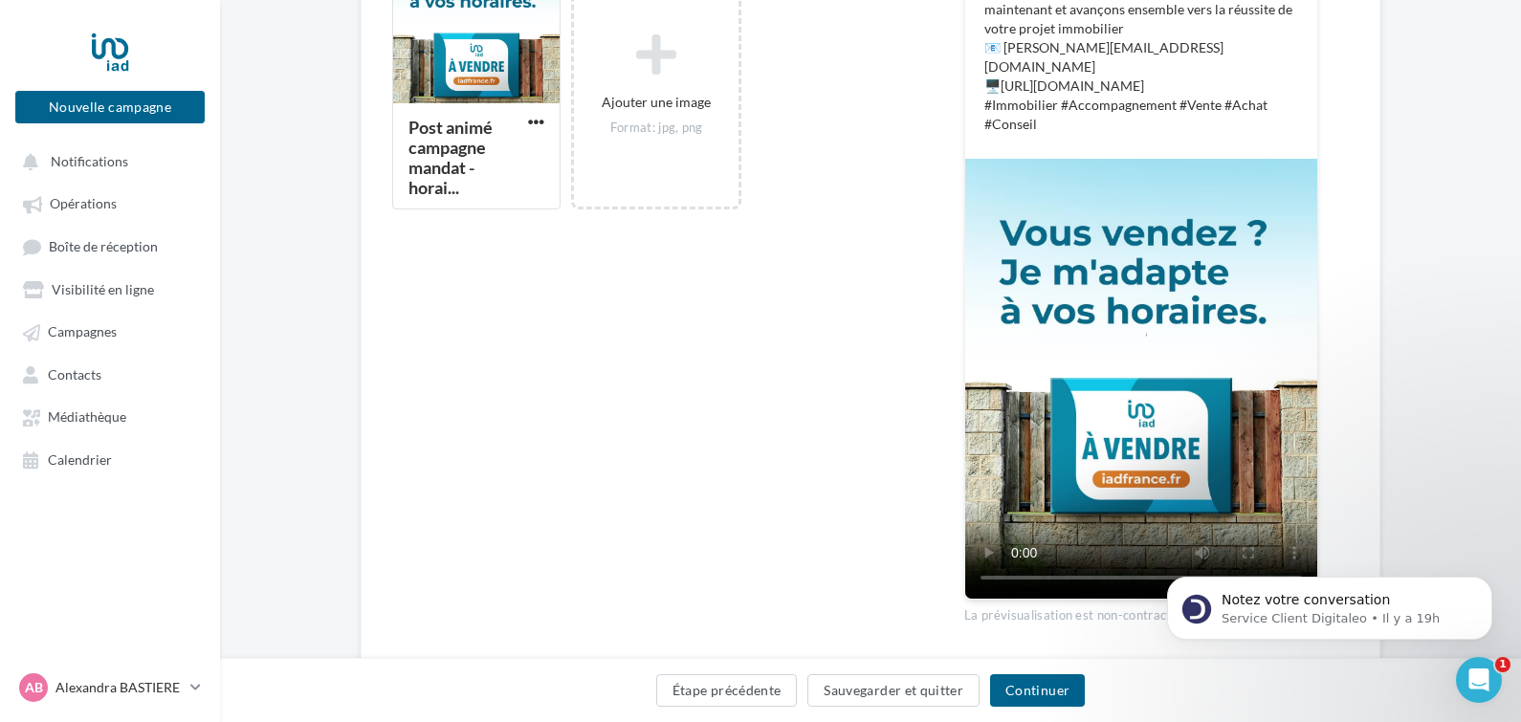
scroll to position [588, 0]
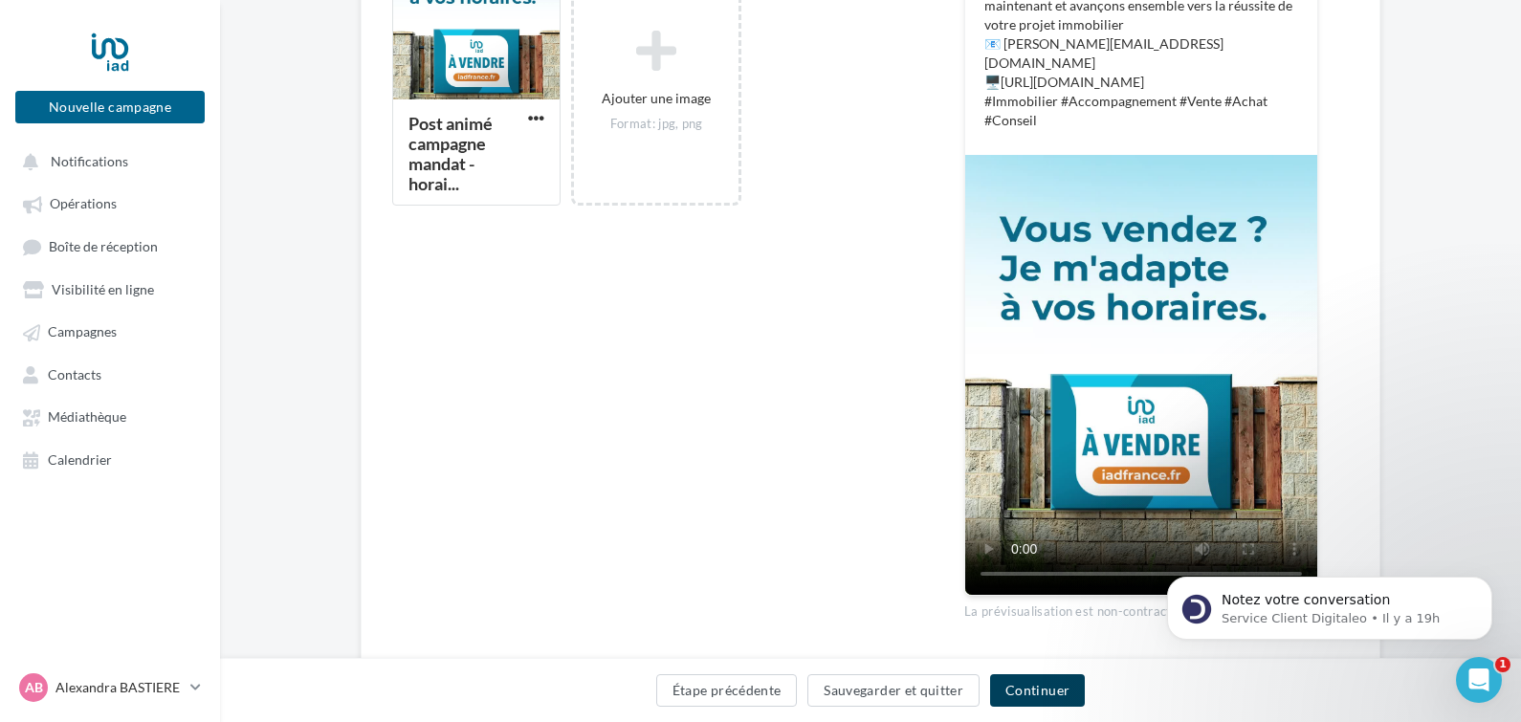
click at [1047, 681] on button "Continuer" at bounding box center [1037, 690] width 95 height 33
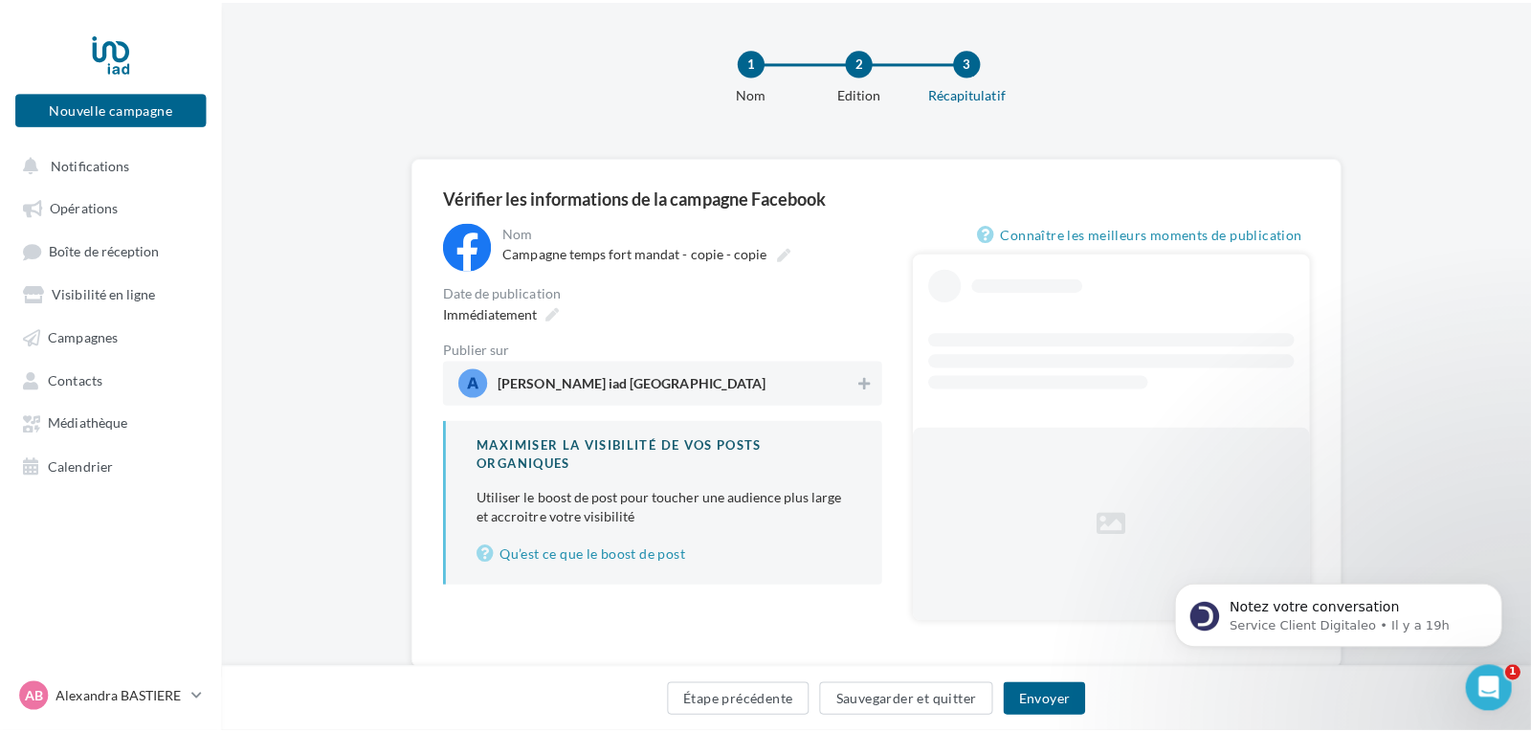
scroll to position [56, 0]
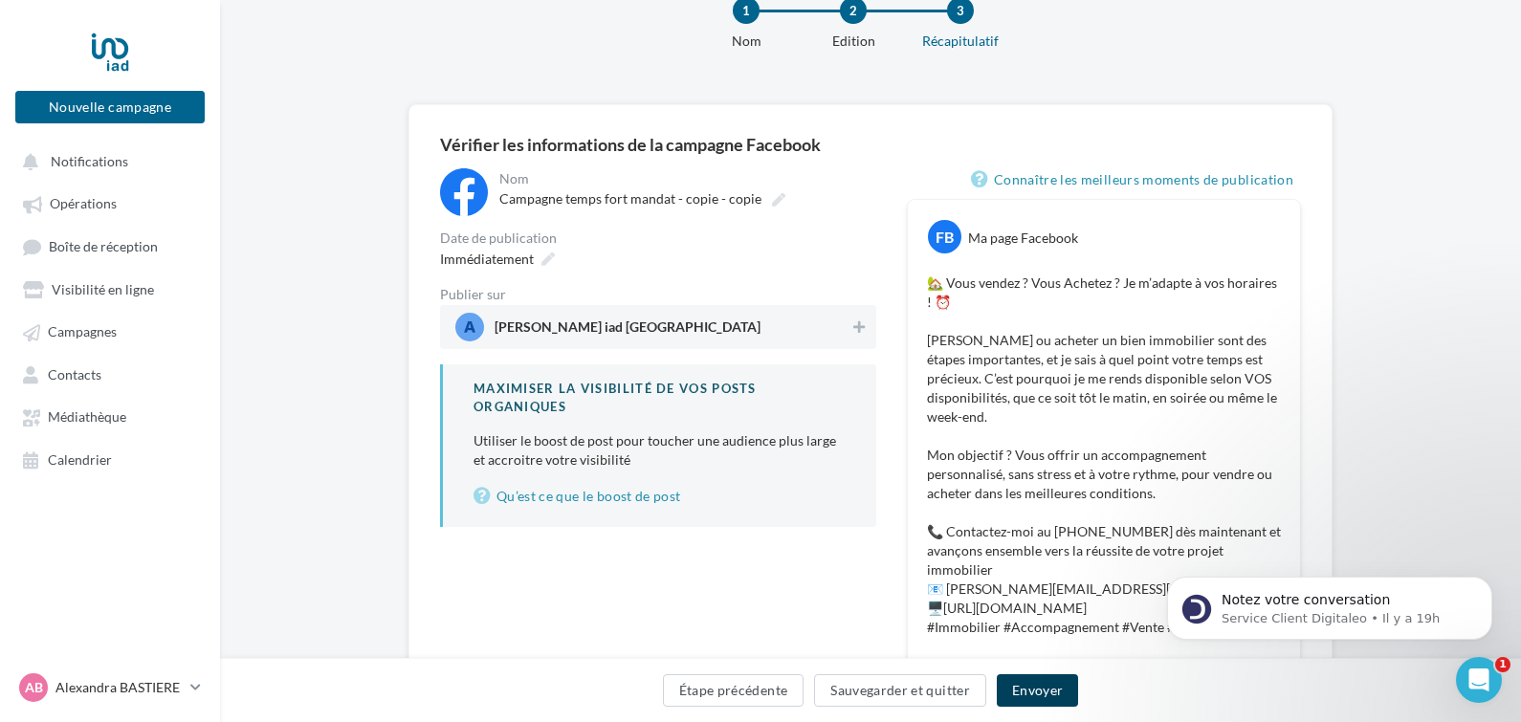
click at [1047, 681] on button "Envoyer" at bounding box center [1037, 690] width 81 height 33
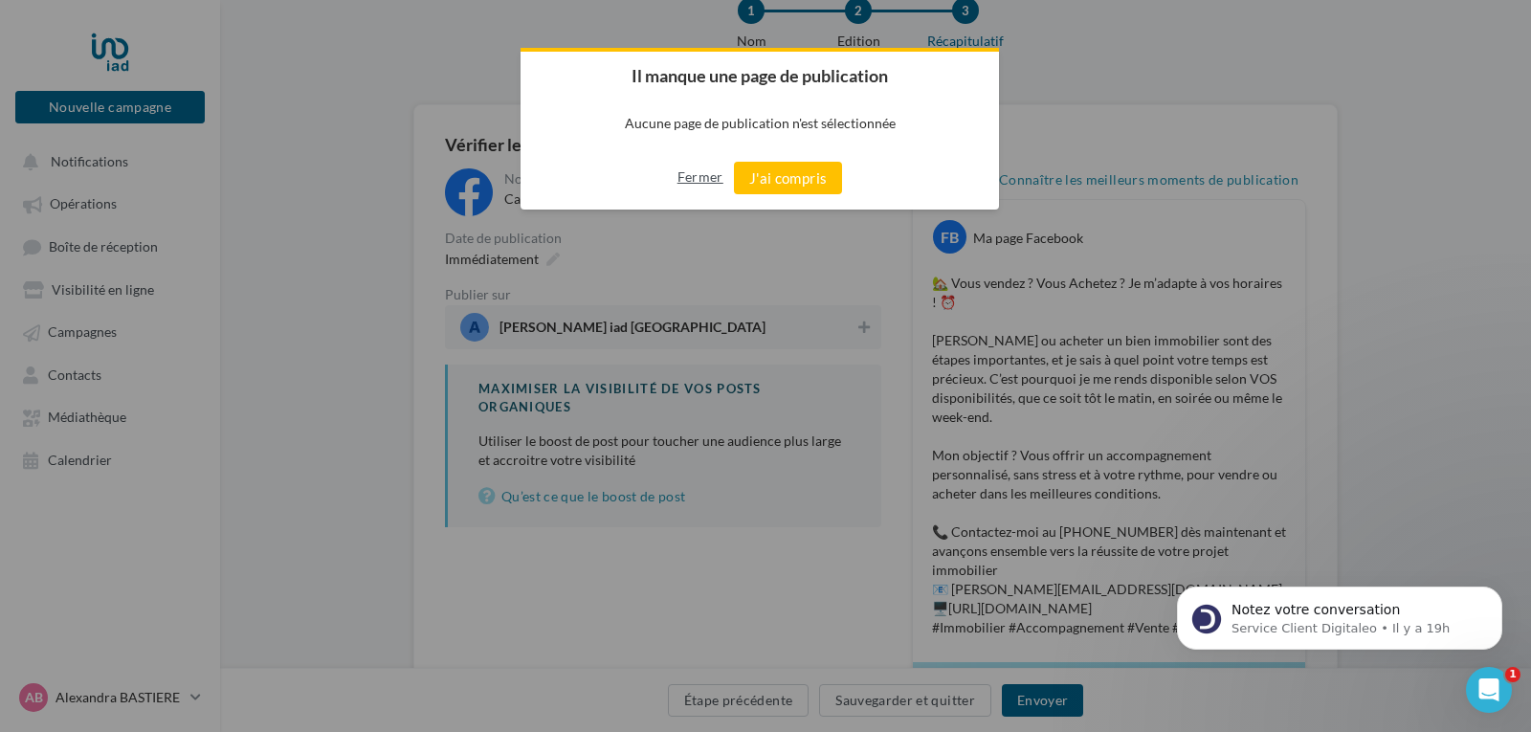
click at [697, 176] on button "Fermer" at bounding box center [700, 177] width 46 height 31
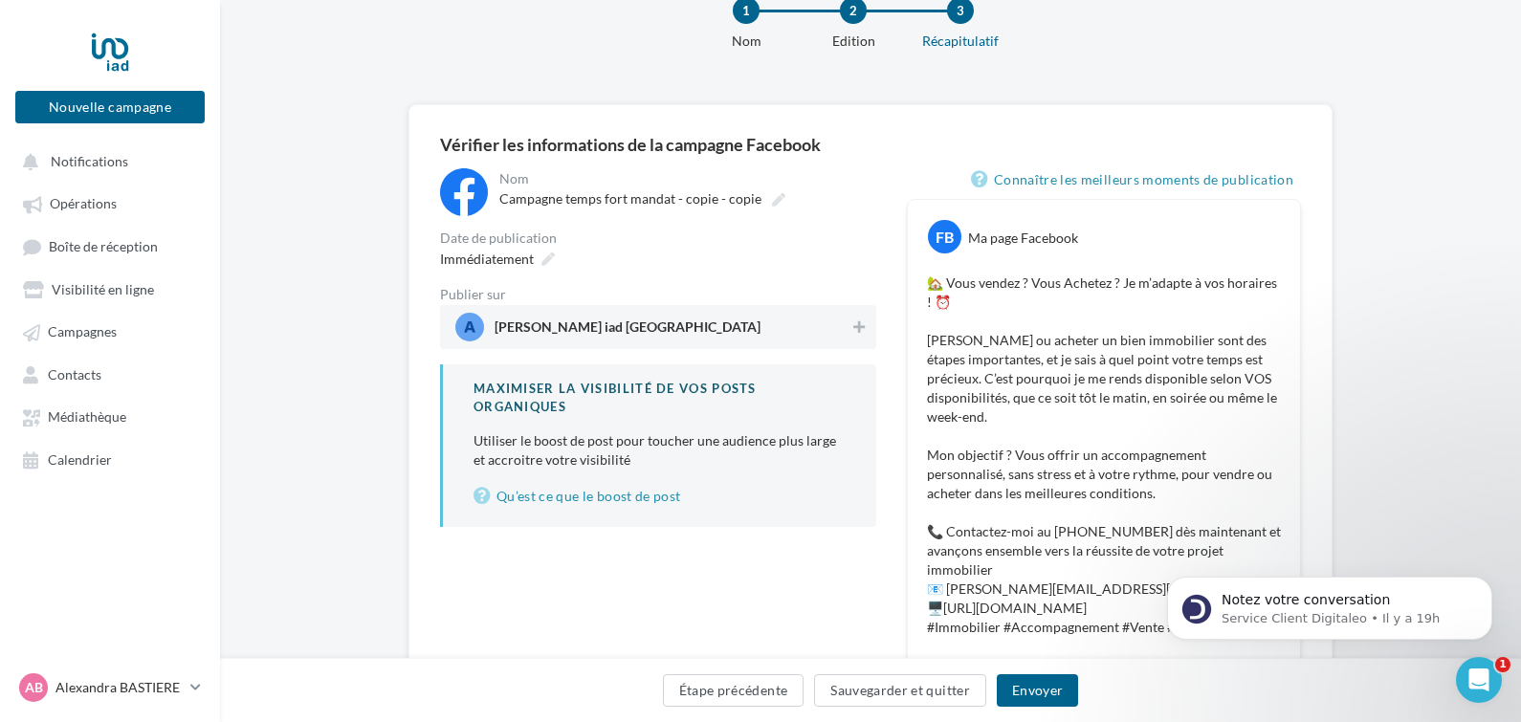
click at [564, 320] on span "Alexandra Bastiere iad France" at bounding box center [628, 330] width 266 height 21
click at [1046, 683] on button "Envoyer" at bounding box center [1037, 690] width 81 height 33
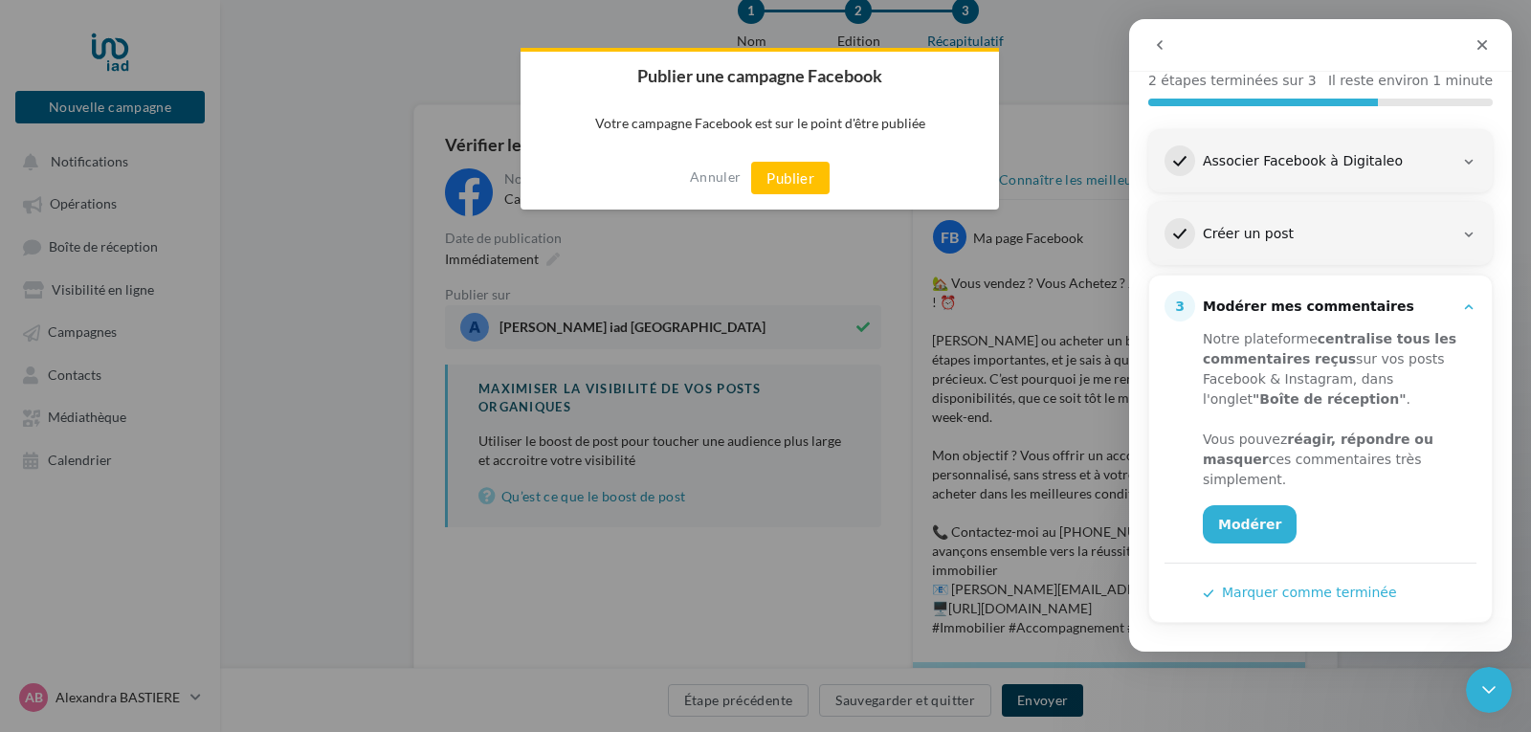
scroll to position [202, 0]
click at [784, 172] on button "Publier" at bounding box center [790, 178] width 78 height 33
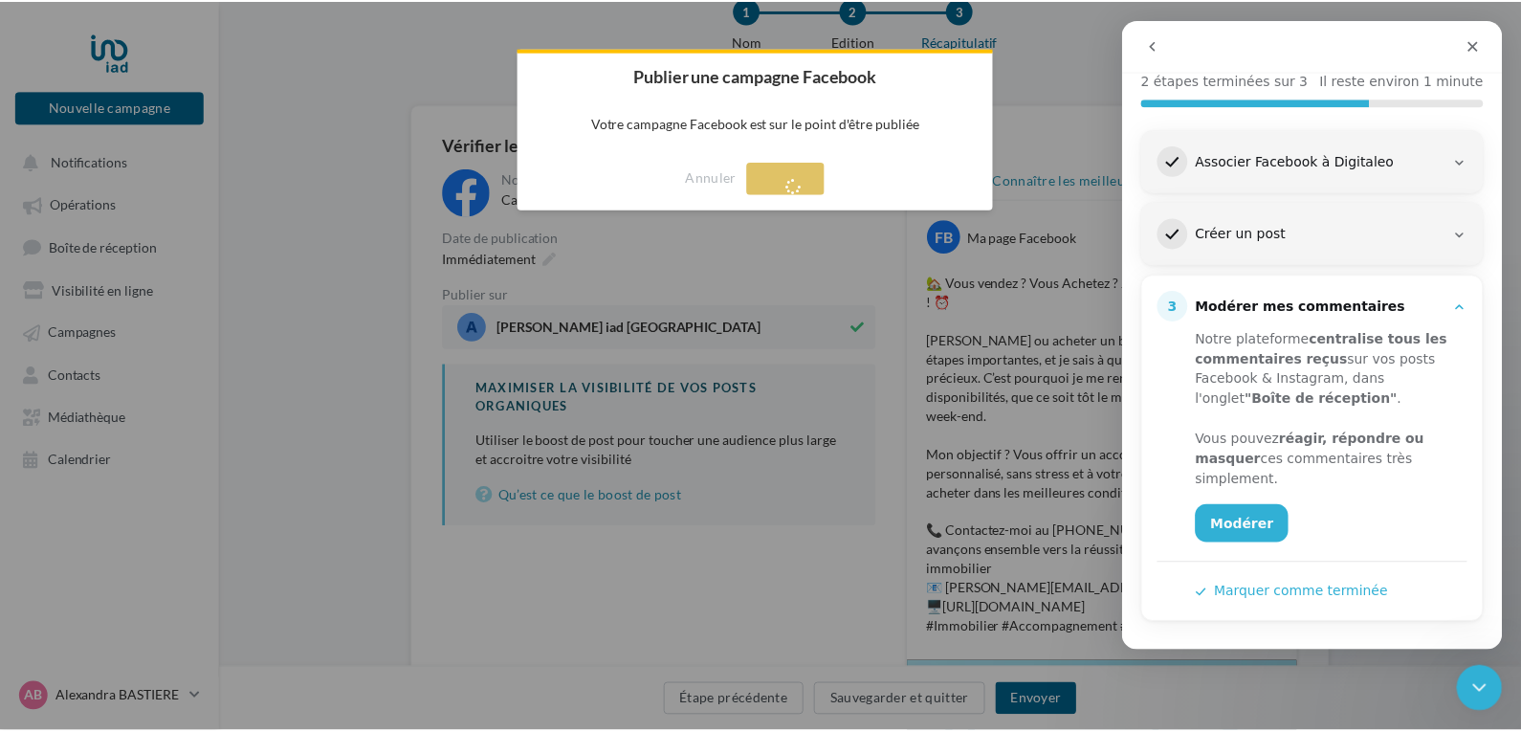
scroll to position [31, 0]
